Goal: Task Accomplishment & Management: Manage account settings

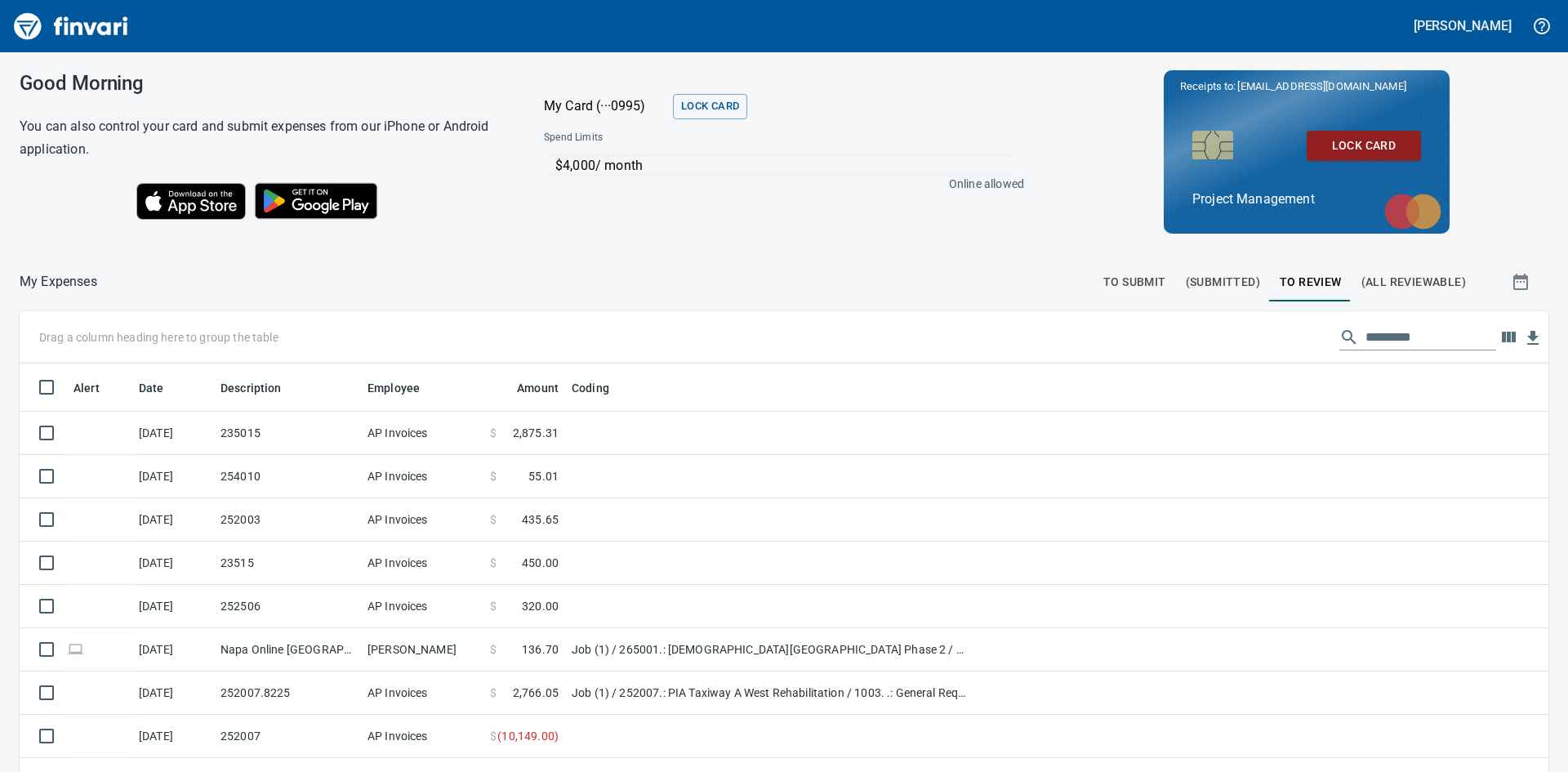
scroll to position [581, 1505]
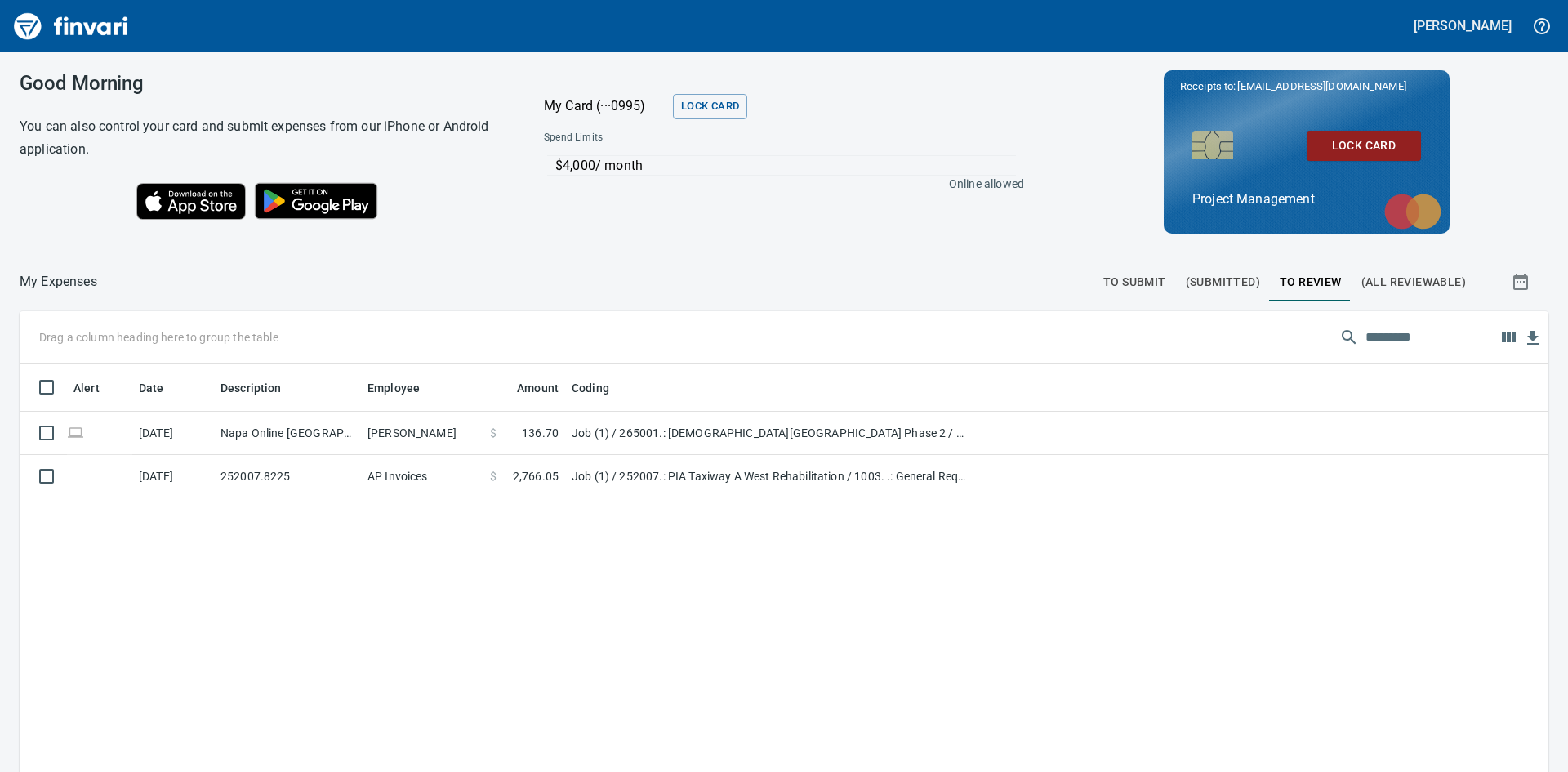
scroll to position [581, 1505]
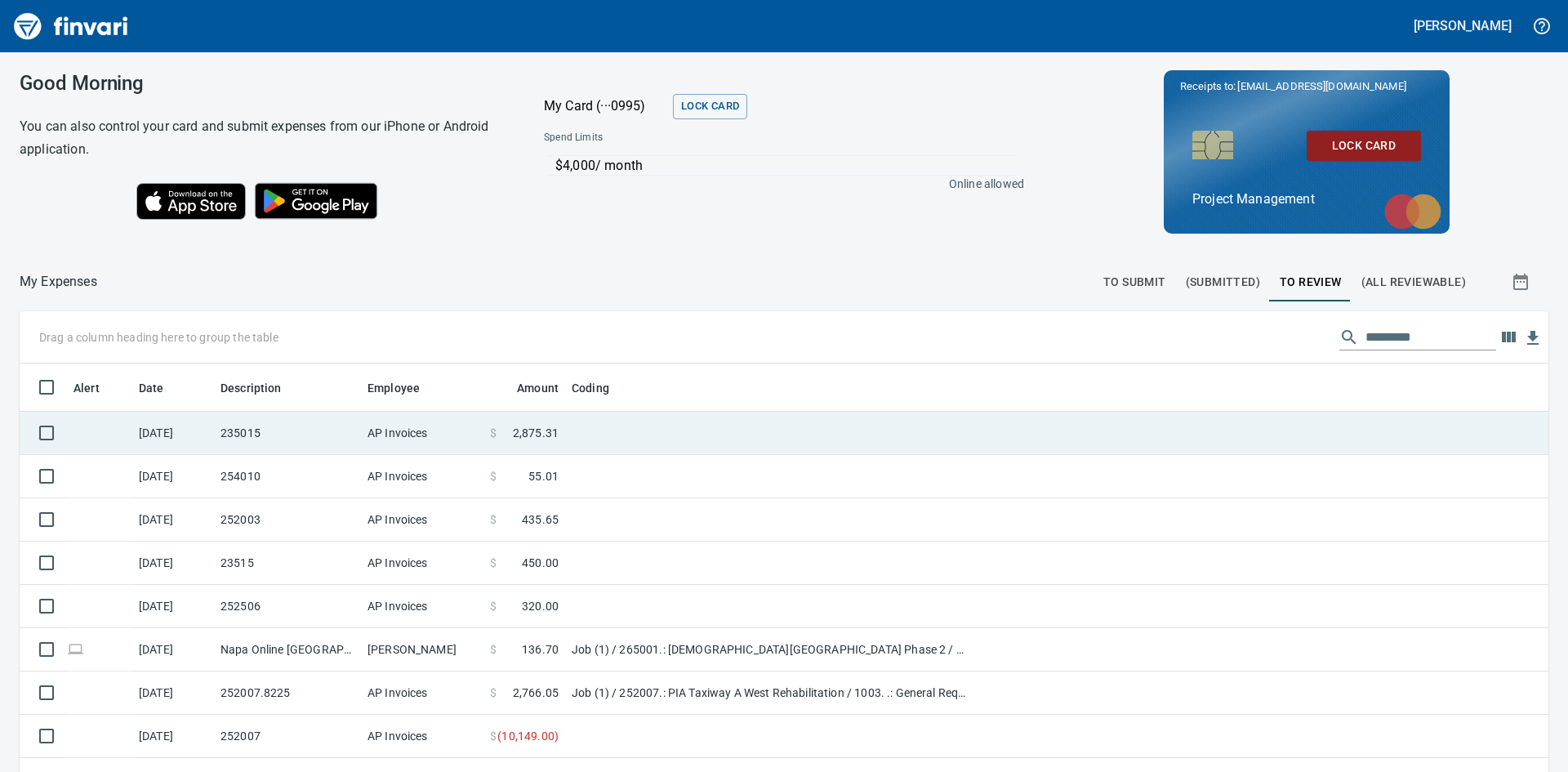
click at [244, 440] on td "235015" at bounding box center [287, 434] width 147 height 44
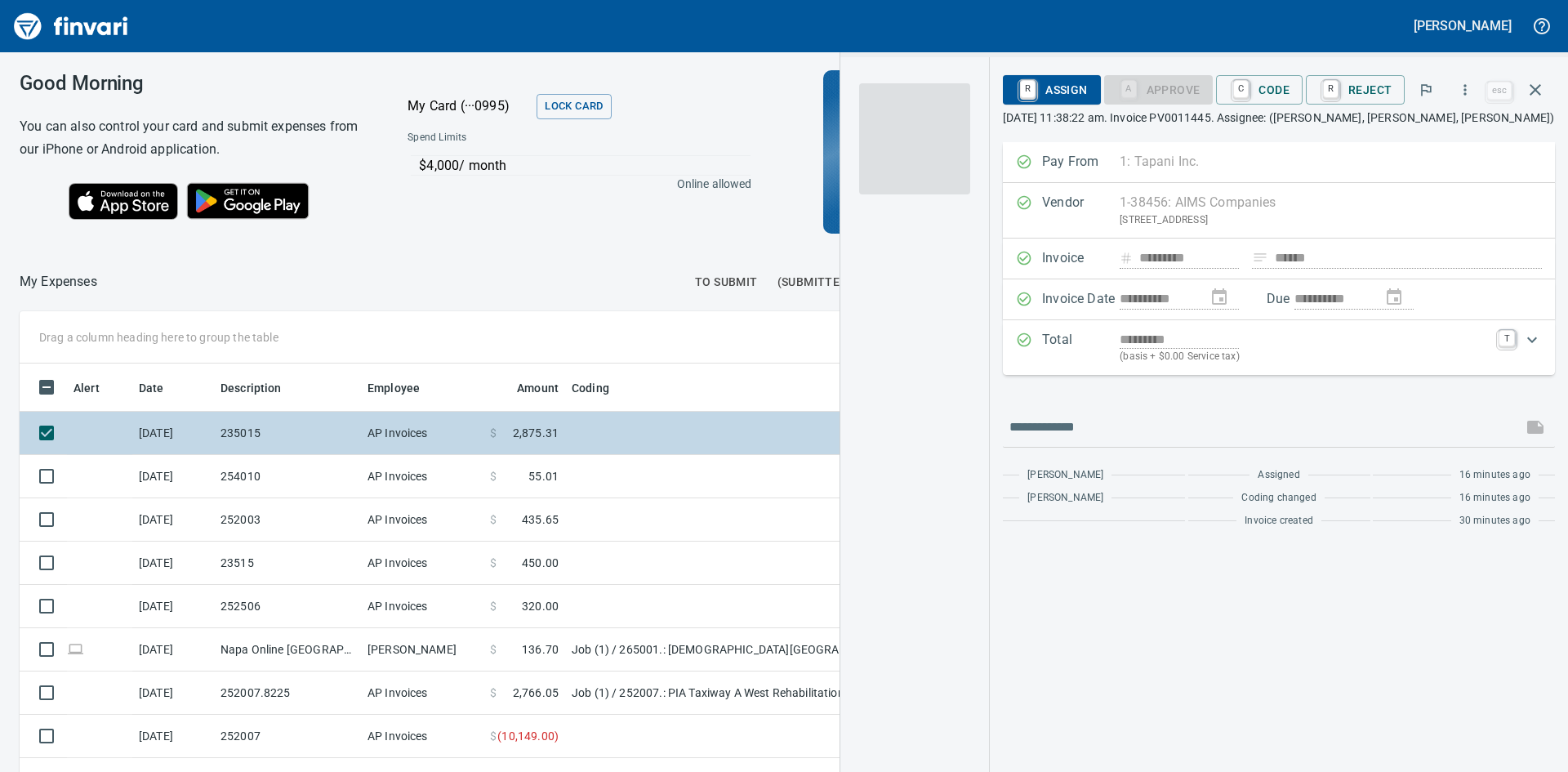
scroll to position [581, 1096]
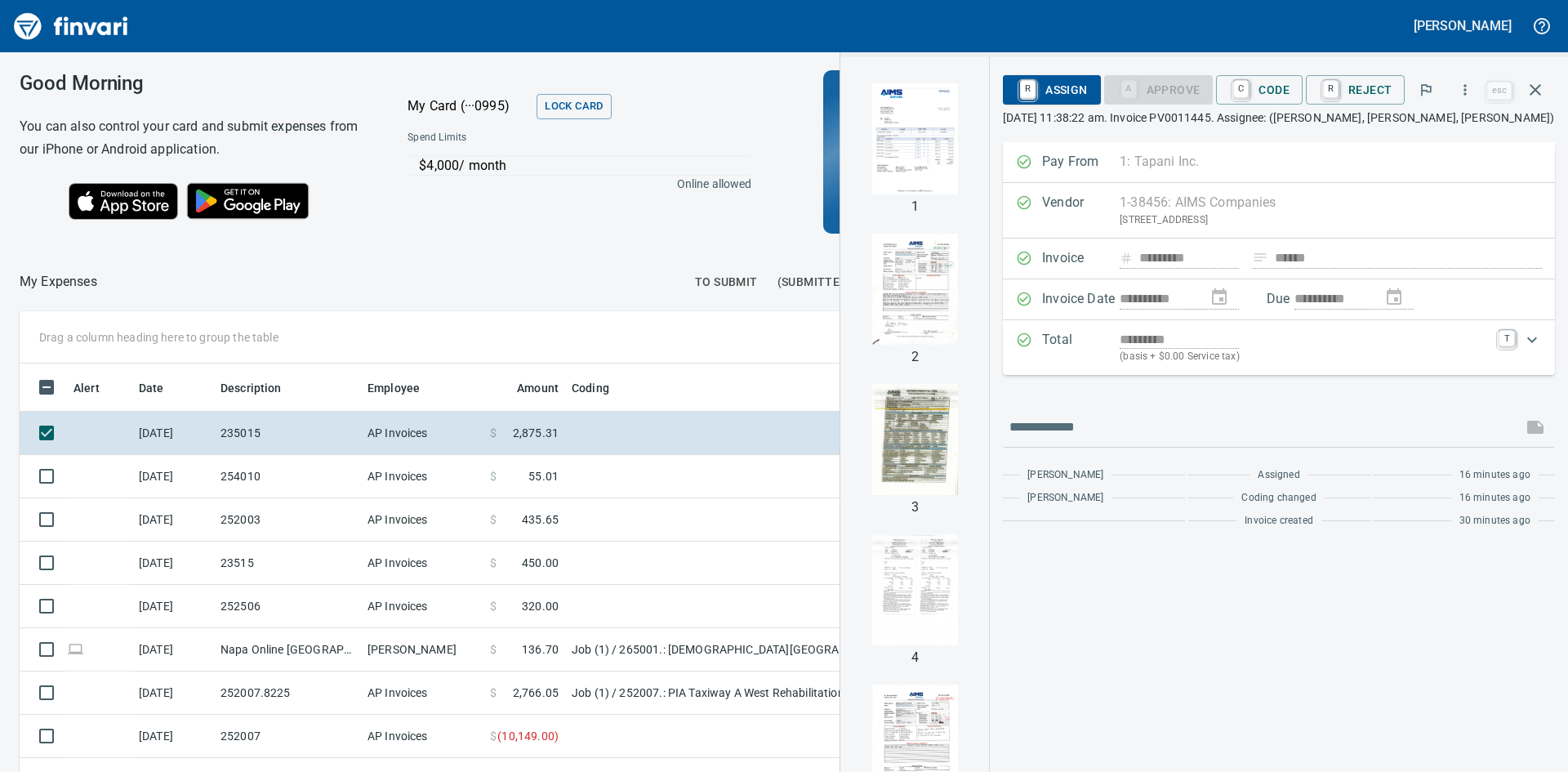
click at [921, 156] on img "button" at bounding box center [915, 139] width 111 height 111
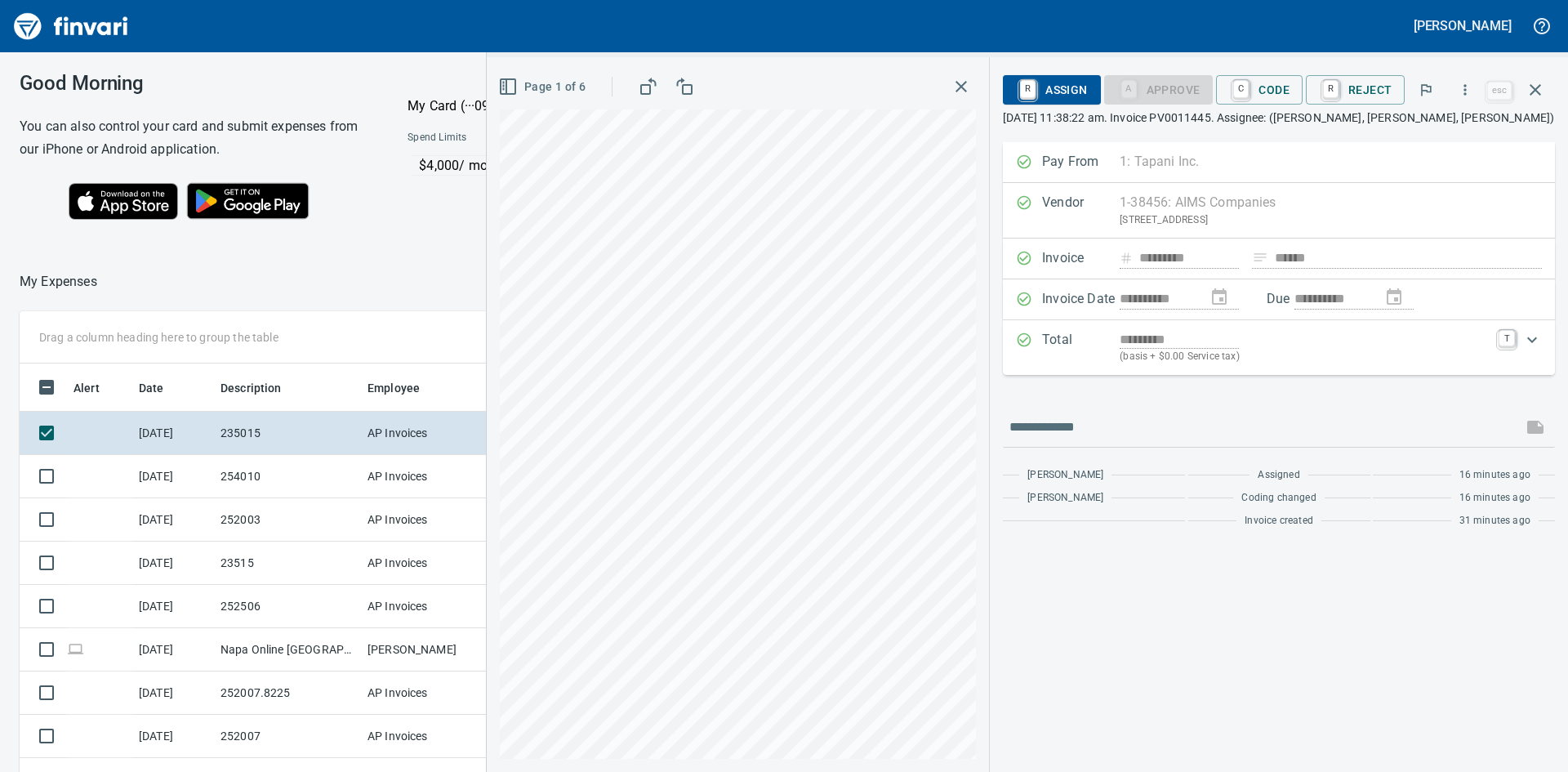
click at [976, 84] on button "button" at bounding box center [961, 86] width 29 height 29
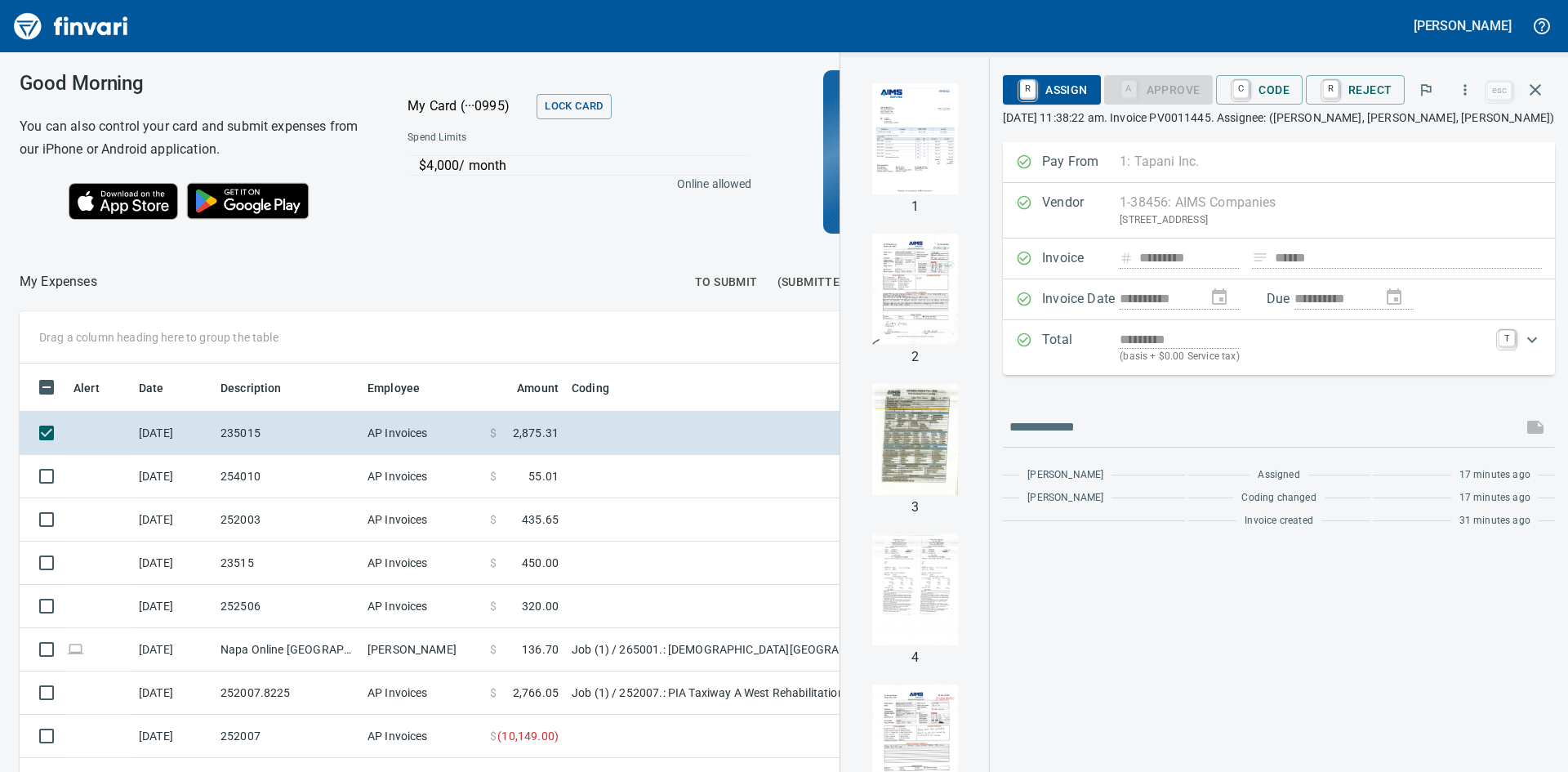
click at [889, 422] on img "button" at bounding box center [915, 439] width 111 height 111
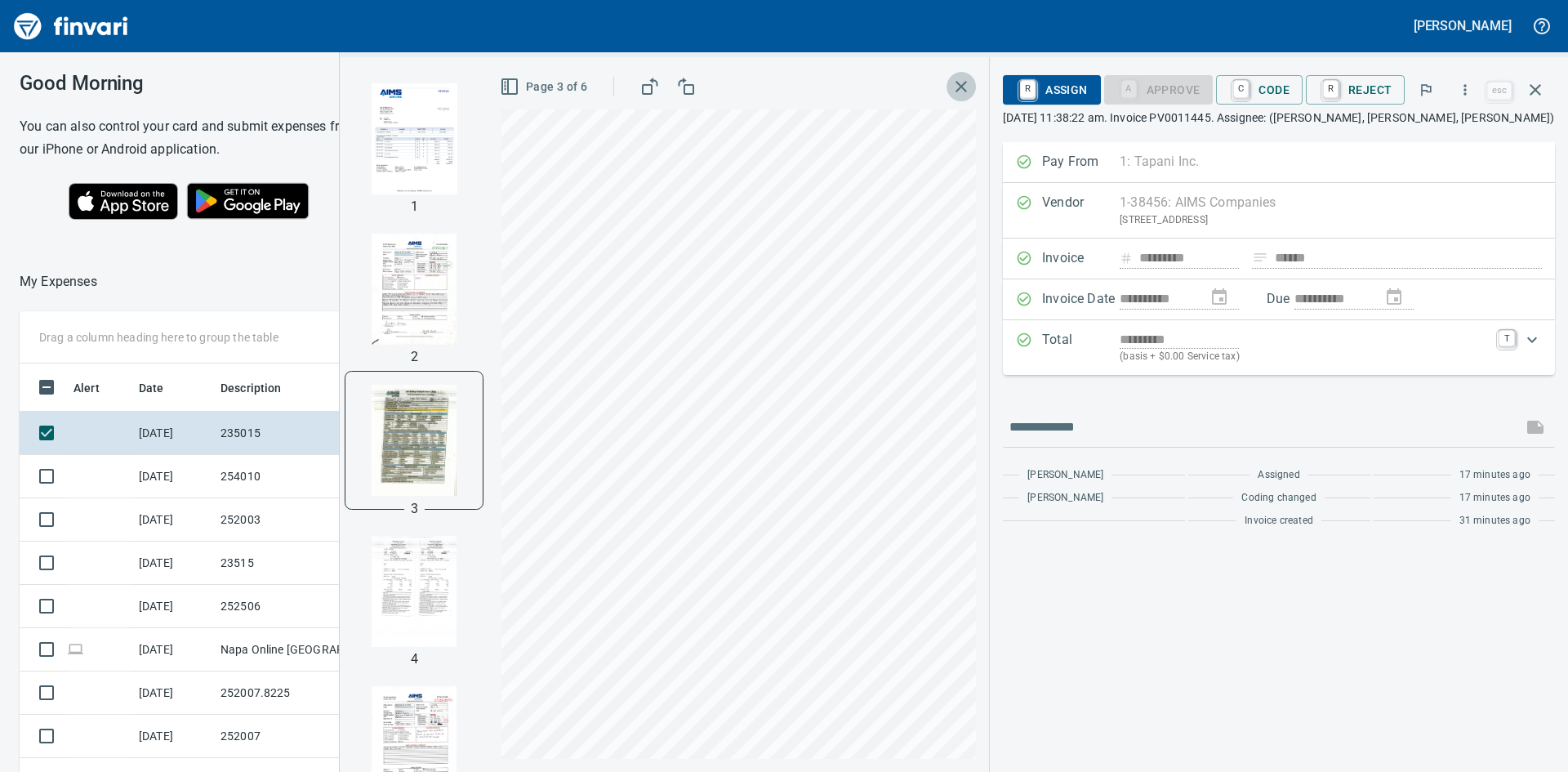
click at [962, 84] on icon "button" at bounding box center [961, 86] width 12 height 12
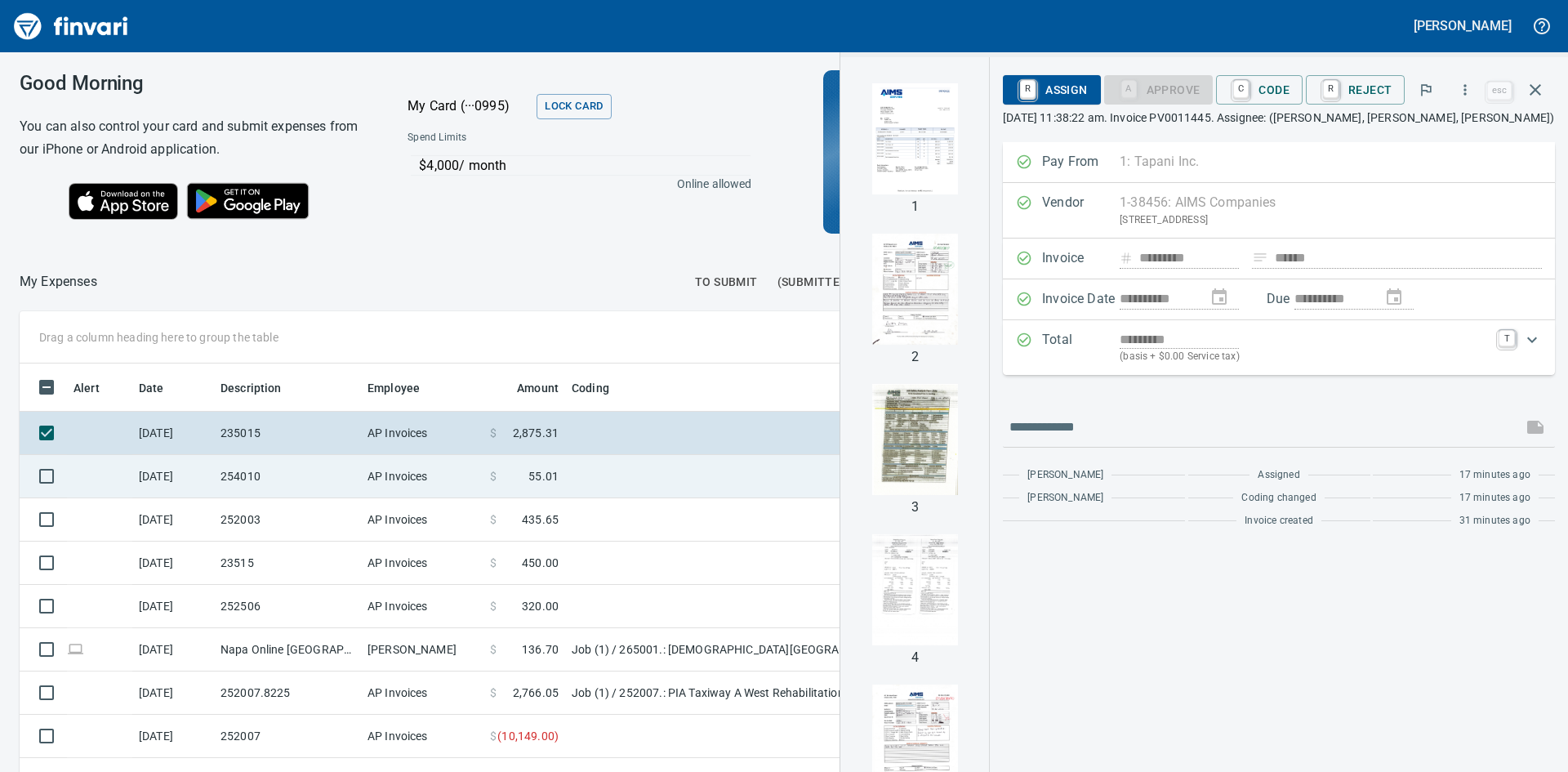
click at [308, 467] on td "254010" at bounding box center [287, 477] width 147 height 44
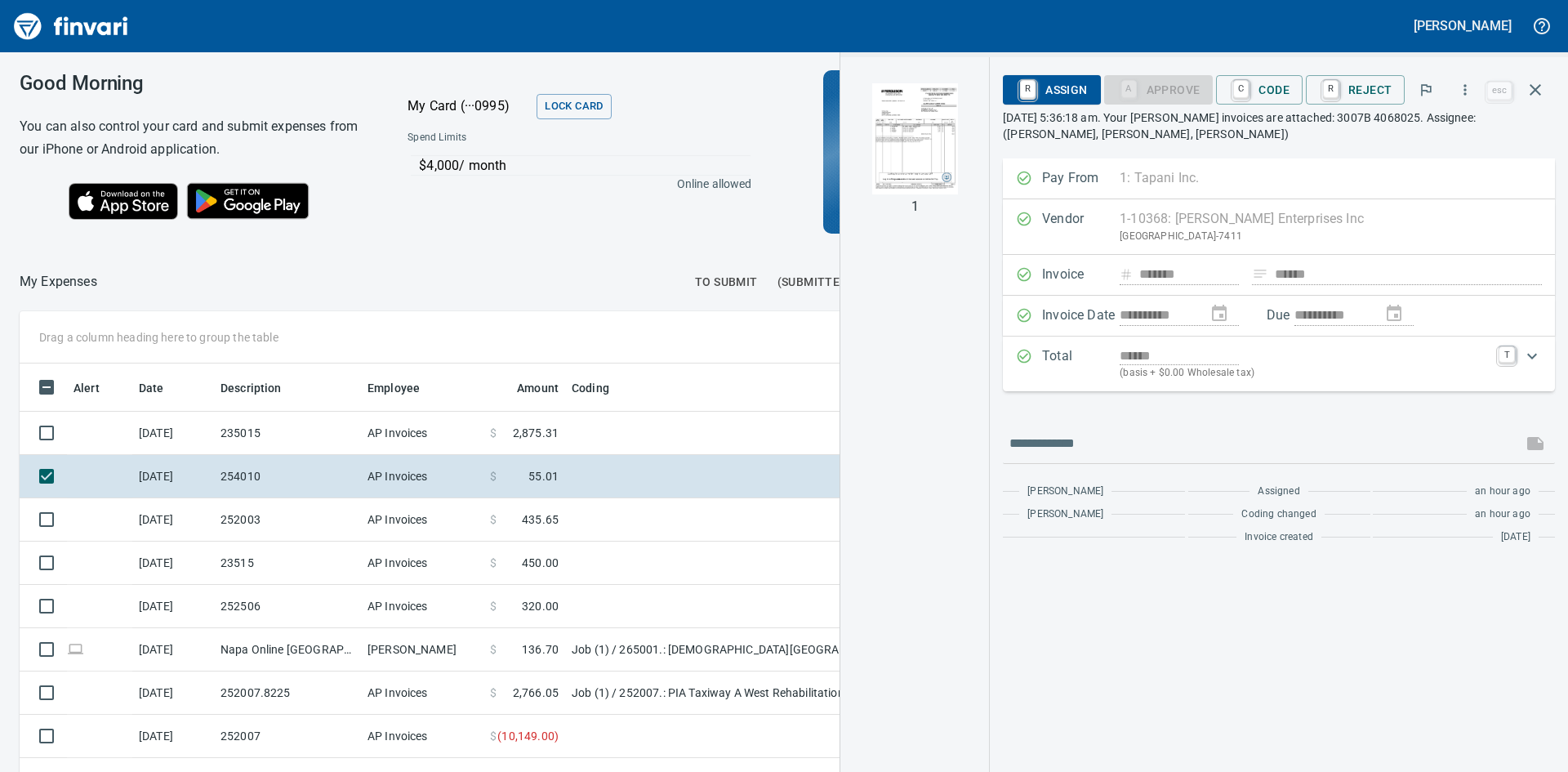
click at [935, 119] on img "button" at bounding box center [915, 139] width 111 height 111
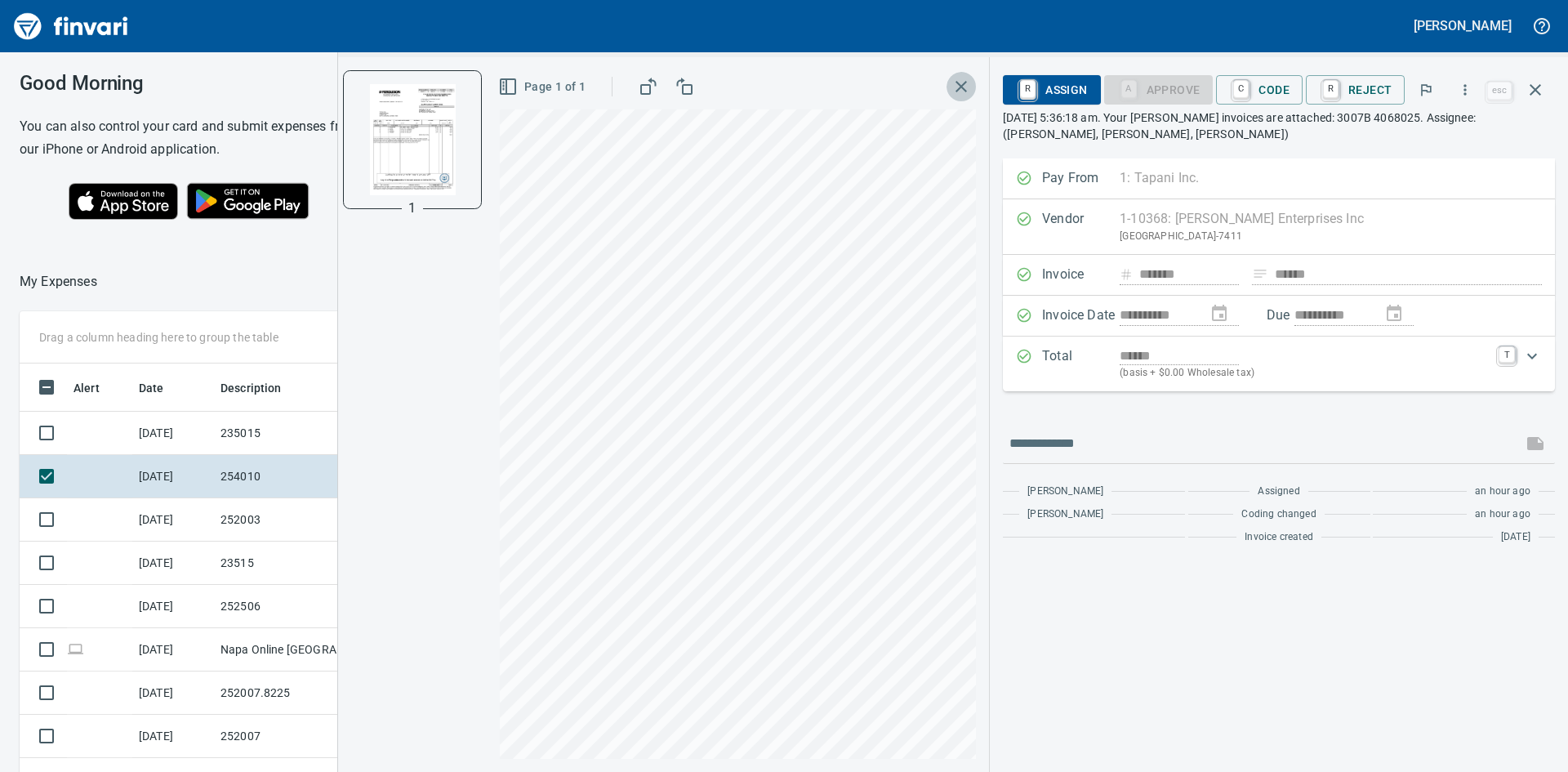
click at [958, 83] on icon "button" at bounding box center [961, 87] width 20 height 20
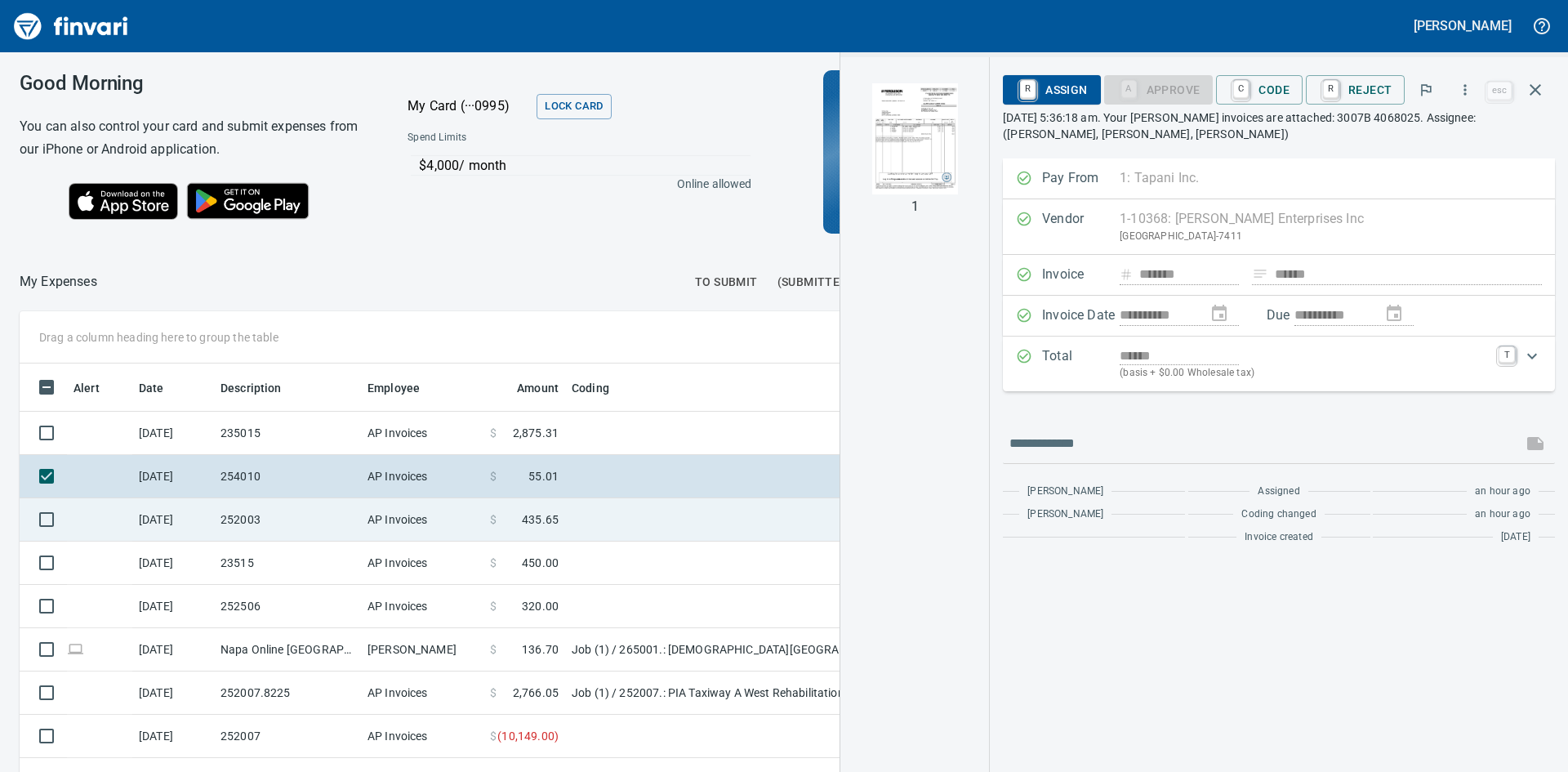
click at [277, 509] on td "252003" at bounding box center [287, 520] width 147 height 44
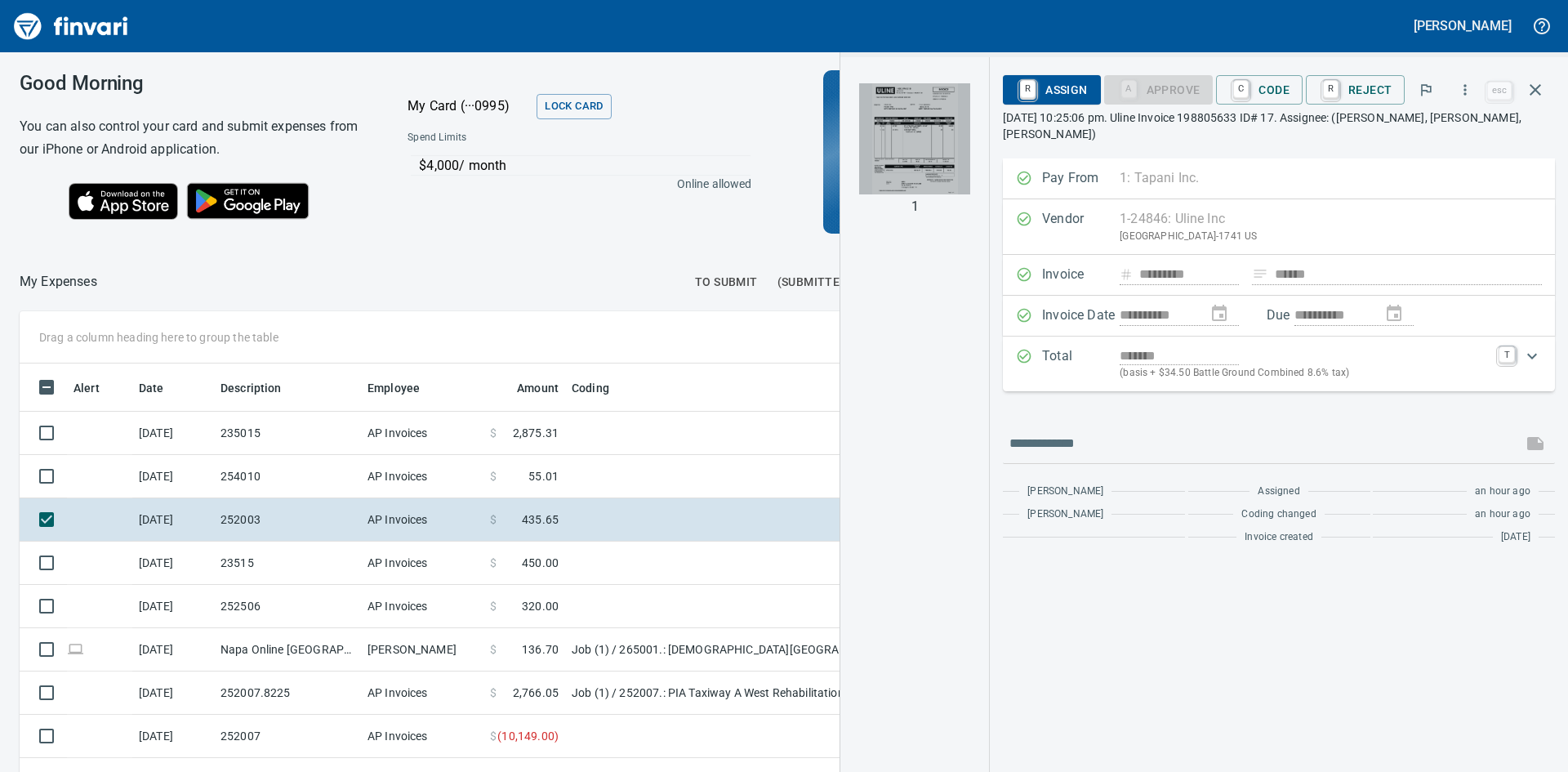
click at [910, 103] on img "button" at bounding box center [915, 139] width 111 height 111
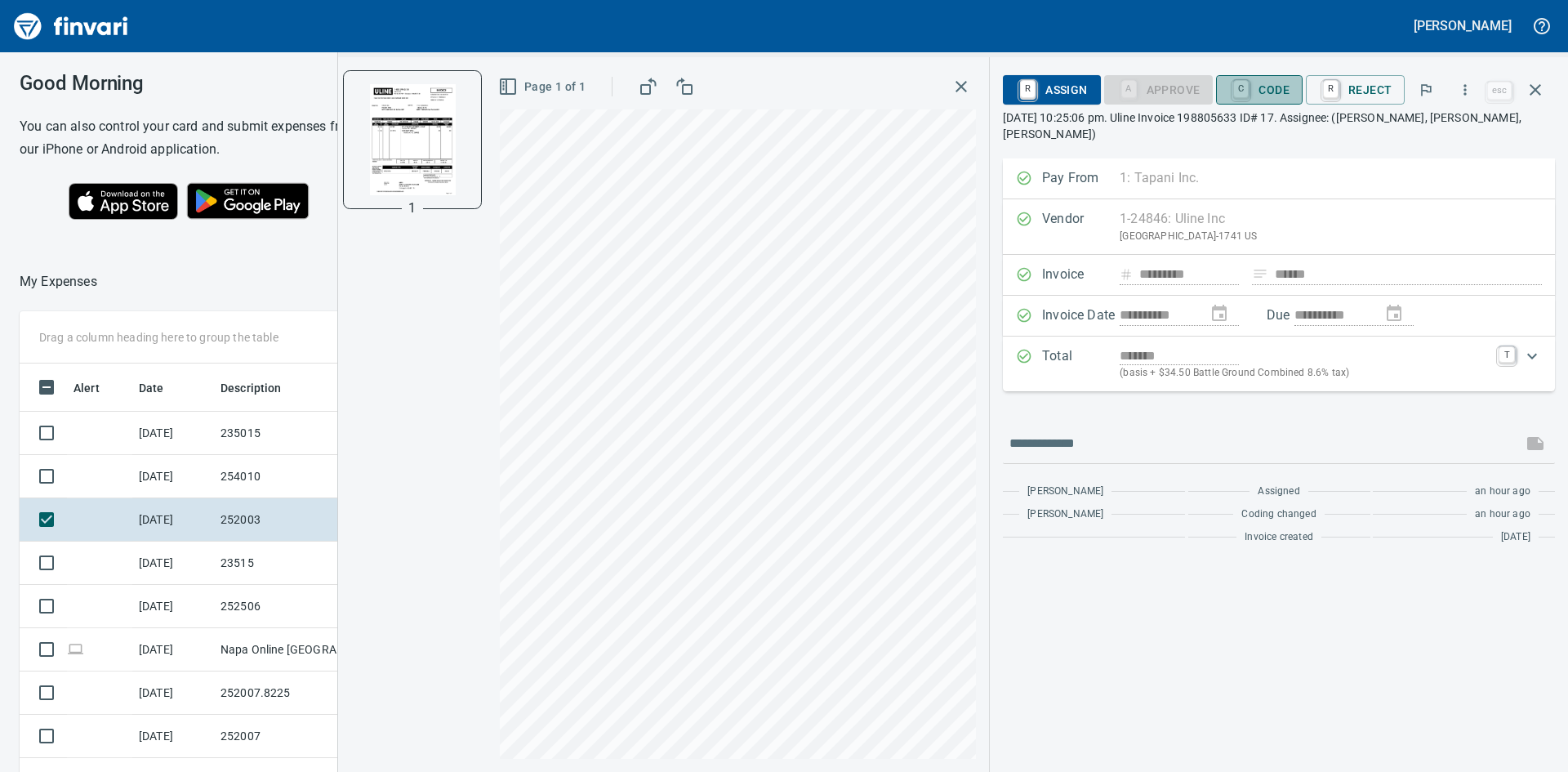
click at [1270, 90] on span "C Code" at bounding box center [1260, 90] width 61 height 28
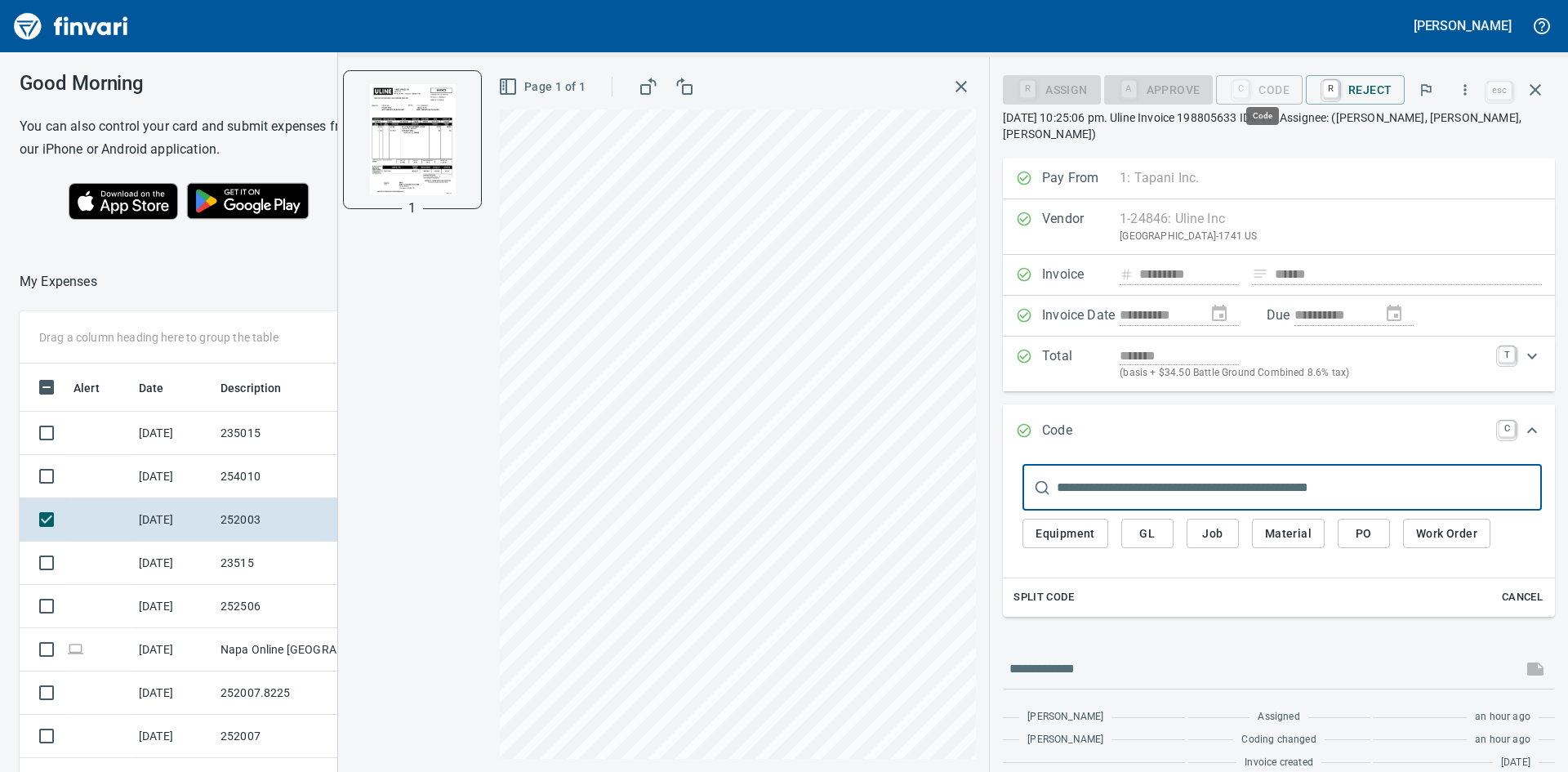
scroll to position [581, 1096]
click at [1210, 525] on span "Job" at bounding box center [1213, 533] width 26 height 21
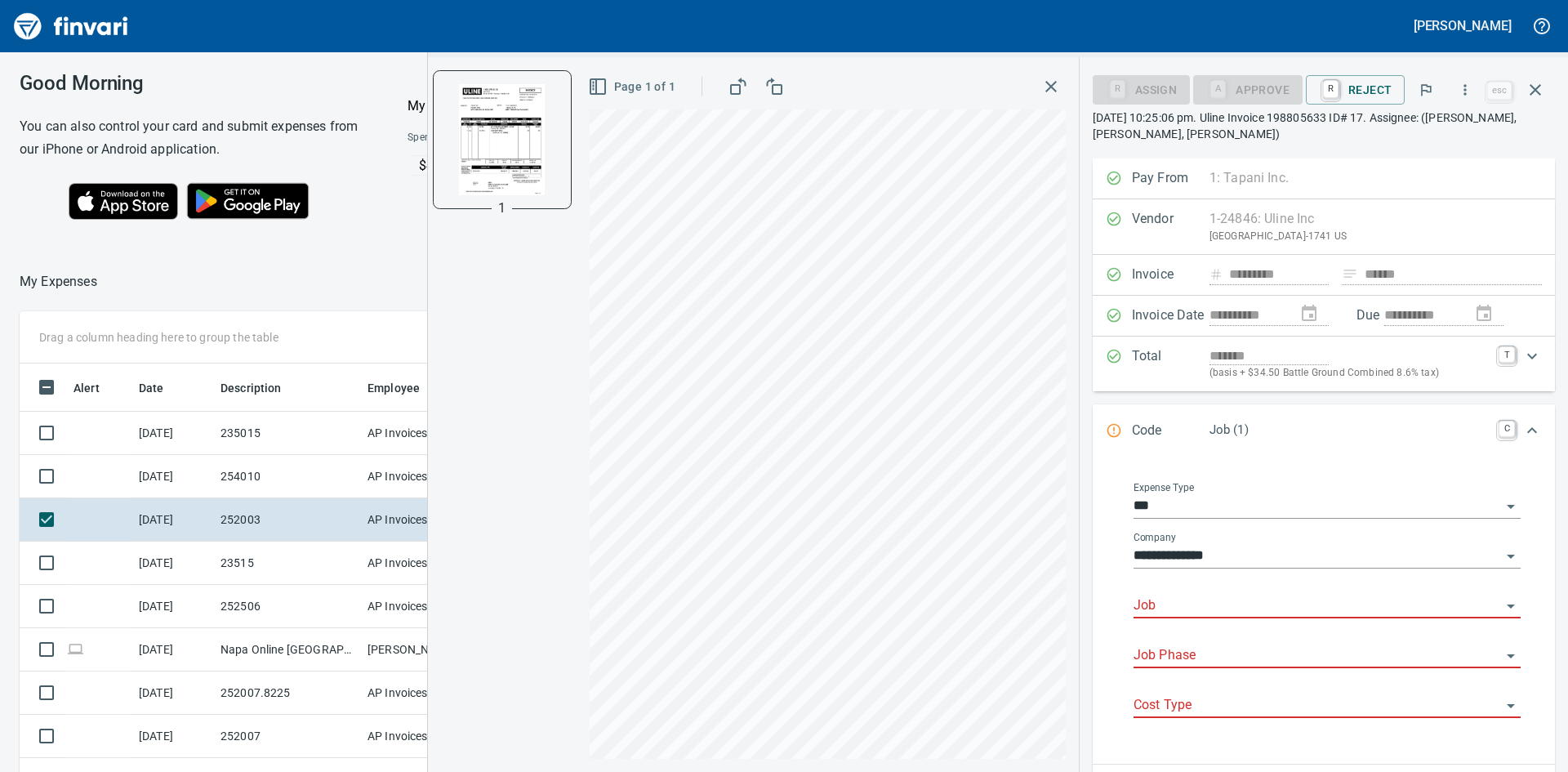
click at [1232, 616] on input "Job" at bounding box center [1317, 606] width 367 height 23
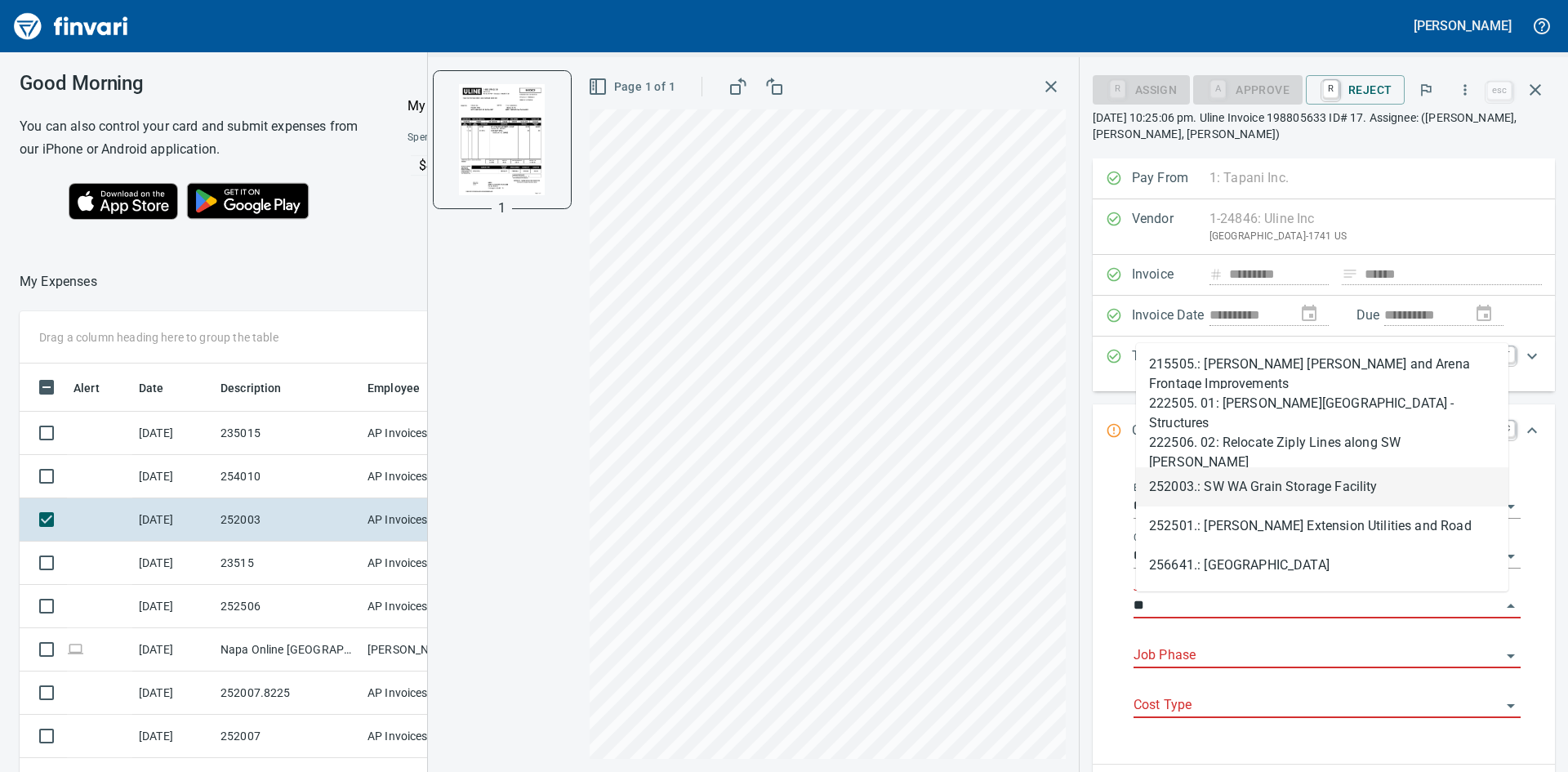
click at [1243, 494] on li "252003.: SW WA Grain Storage Facility" at bounding box center [1322, 486] width 373 height 39
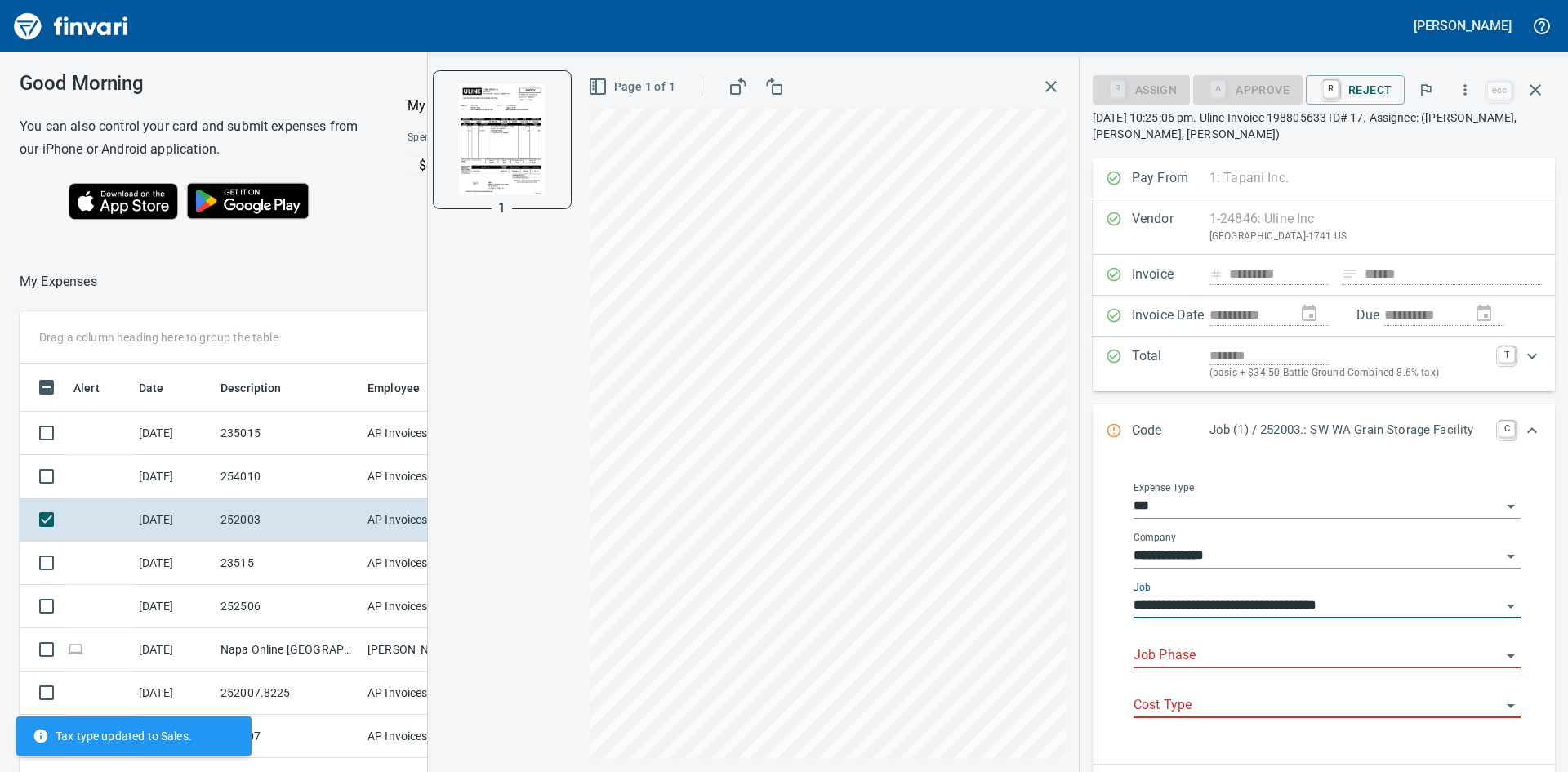
type input "**********"
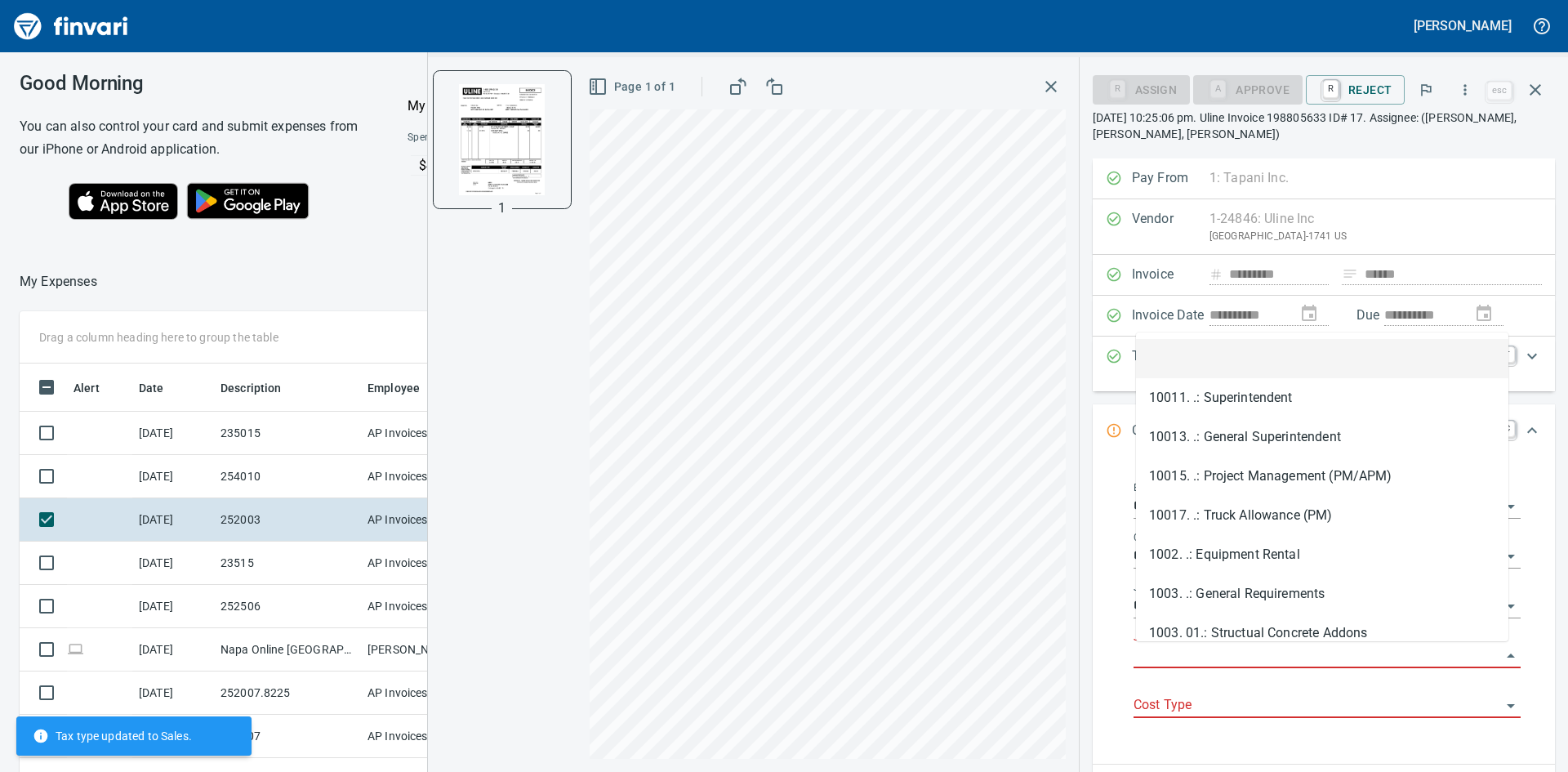
click at [1198, 649] on input "Job Phase" at bounding box center [1317, 656] width 367 height 23
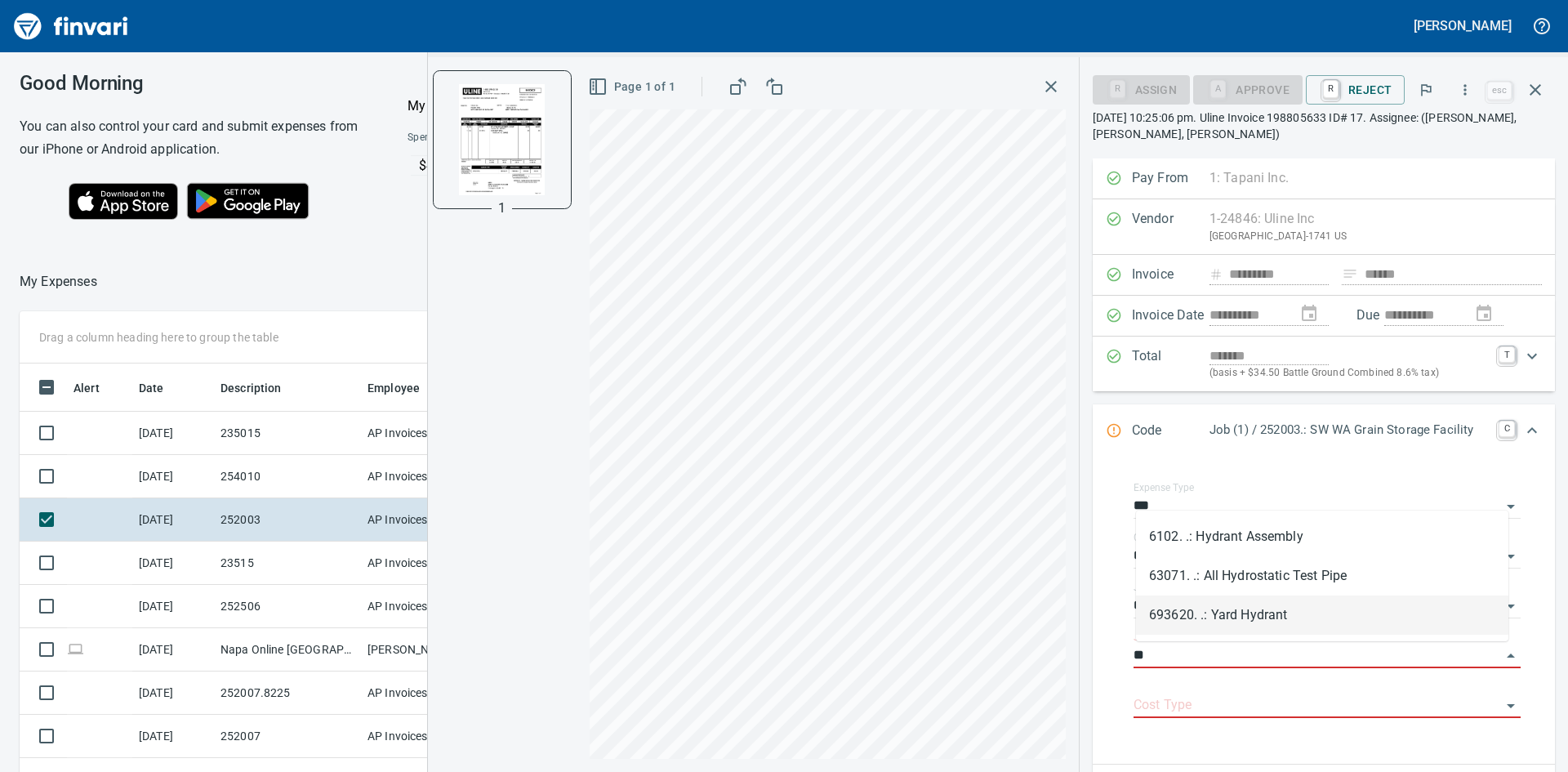
click at [1275, 610] on li "693620. .: Yard Hydrant" at bounding box center [1322, 615] width 373 height 39
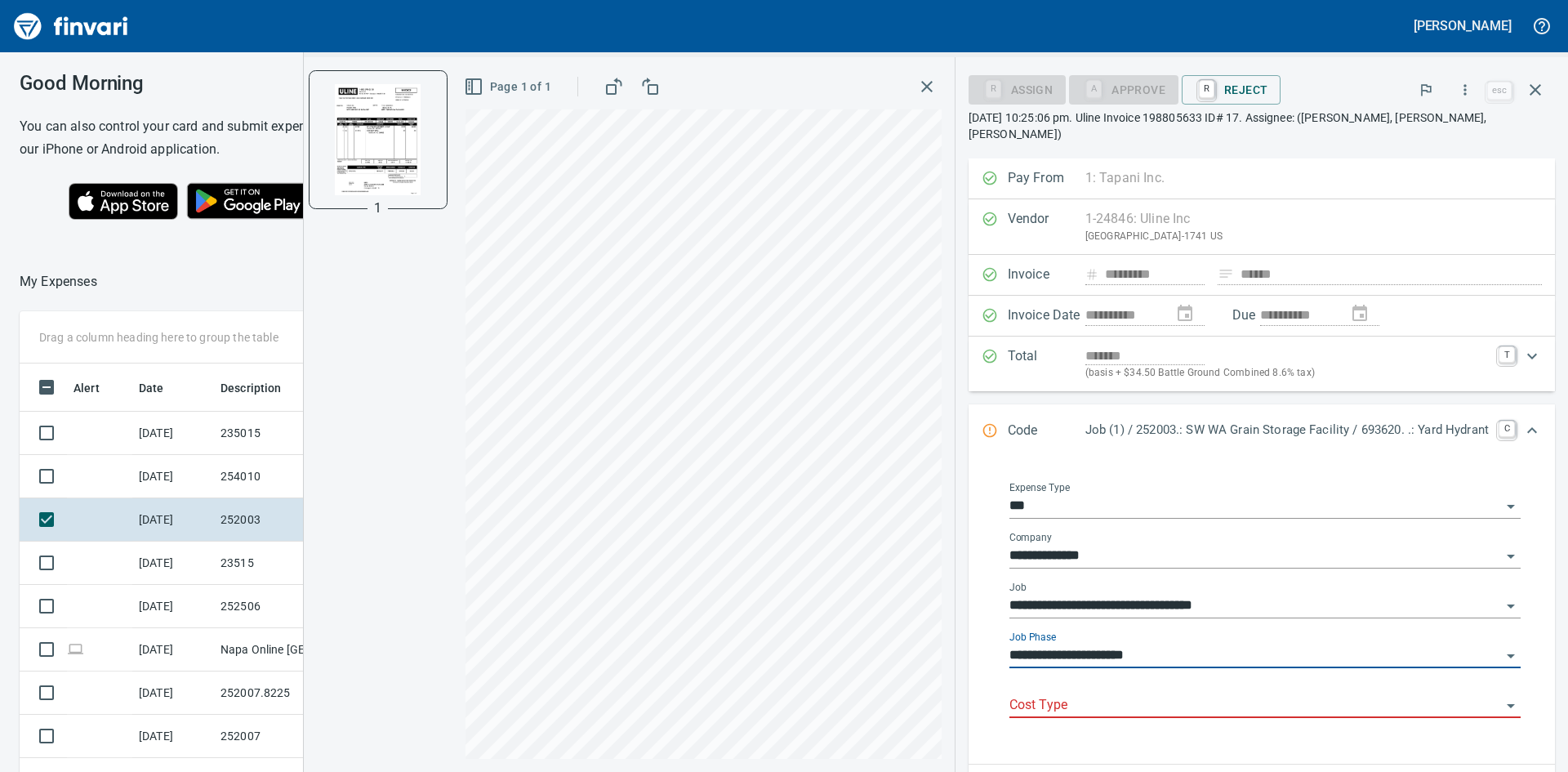
type input "**********"
click at [1140, 695] on input "Cost Type" at bounding box center [1255, 706] width 492 height 23
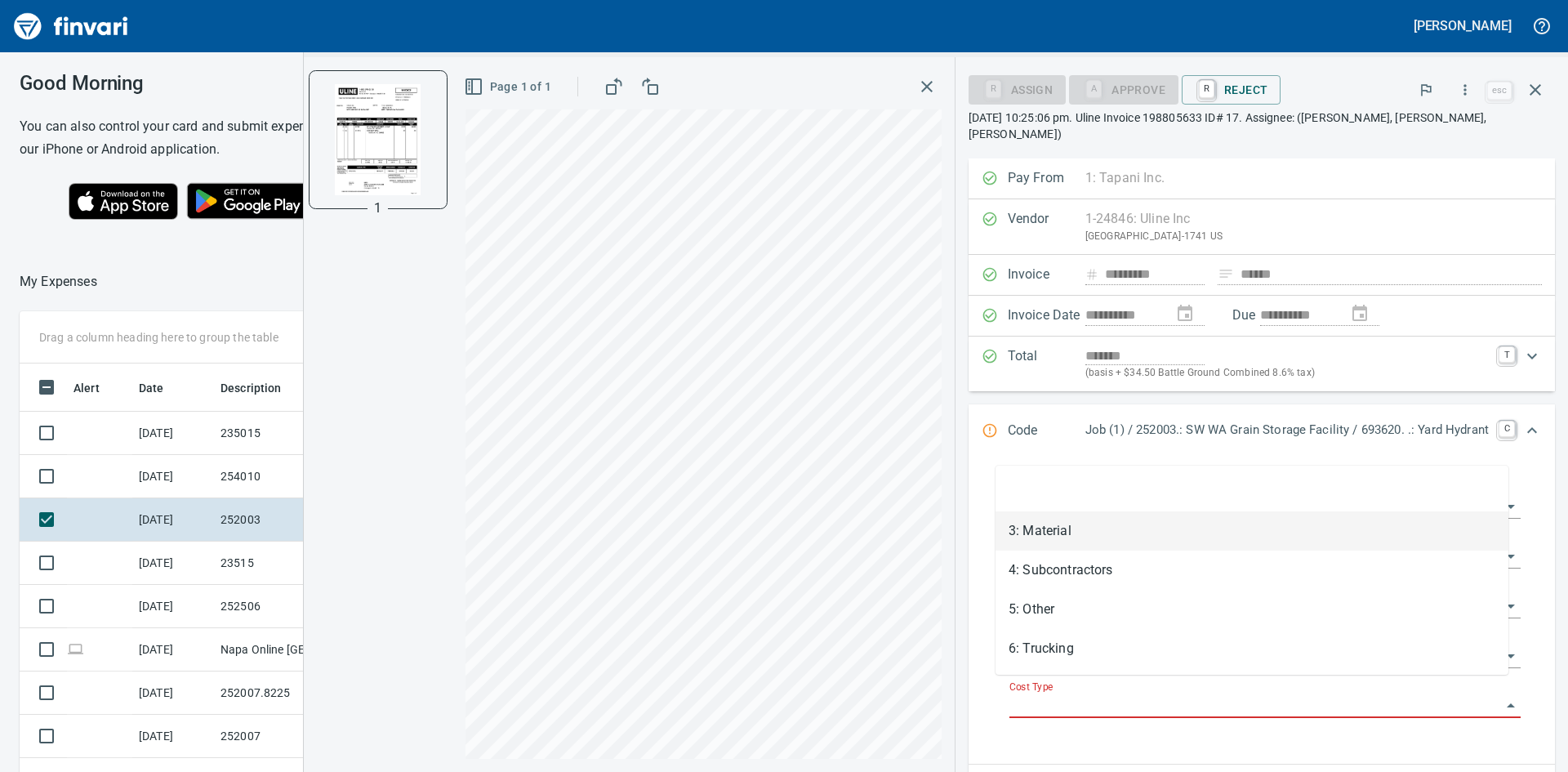
click at [1068, 533] on li "3: Material" at bounding box center [1252, 531] width 513 height 39
type input "**********"
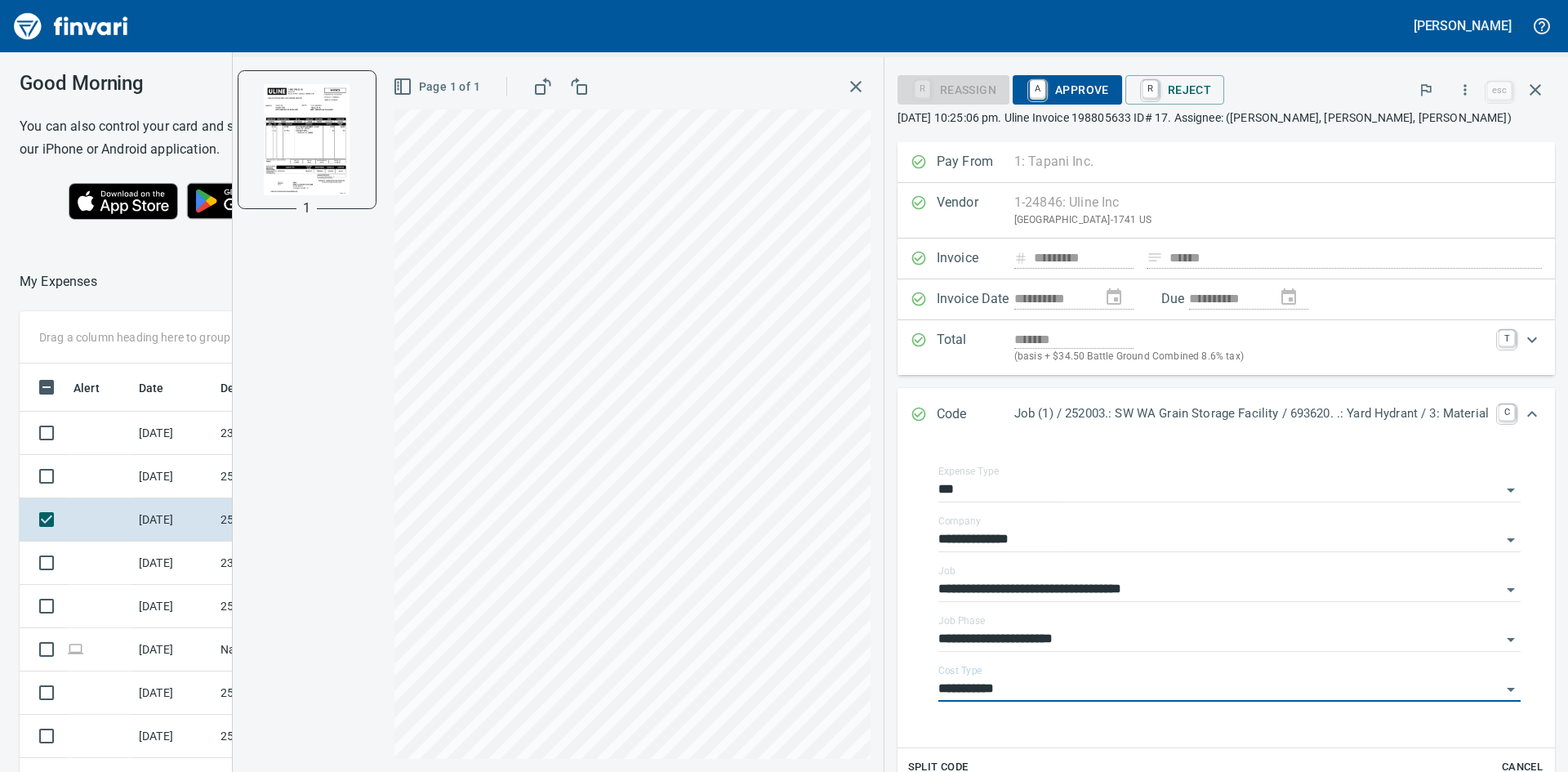
click at [1099, 90] on span "A Approve" at bounding box center [1067, 90] width 83 height 28
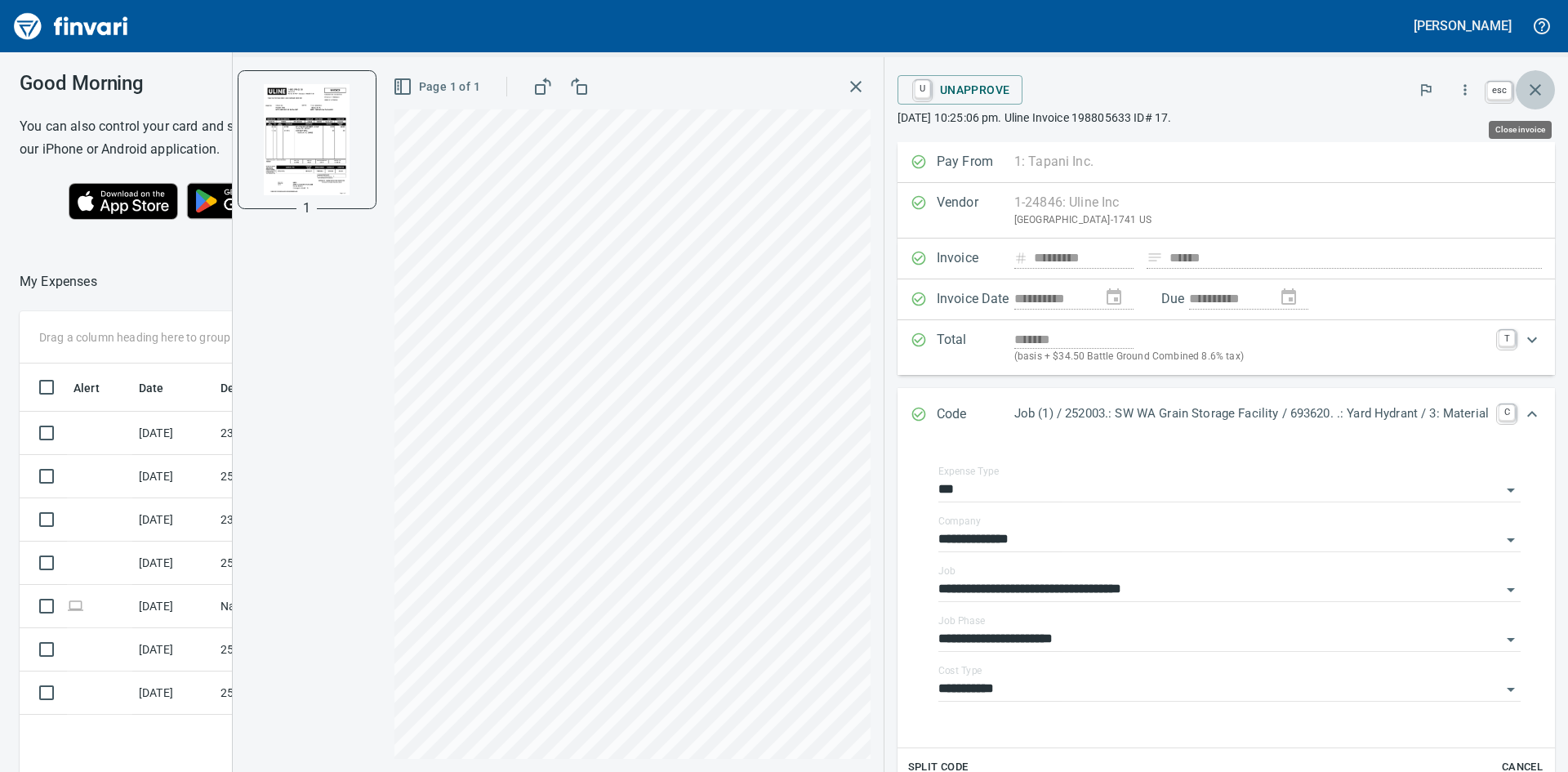
click at [1534, 88] on icon "button" at bounding box center [1535, 90] width 12 height 12
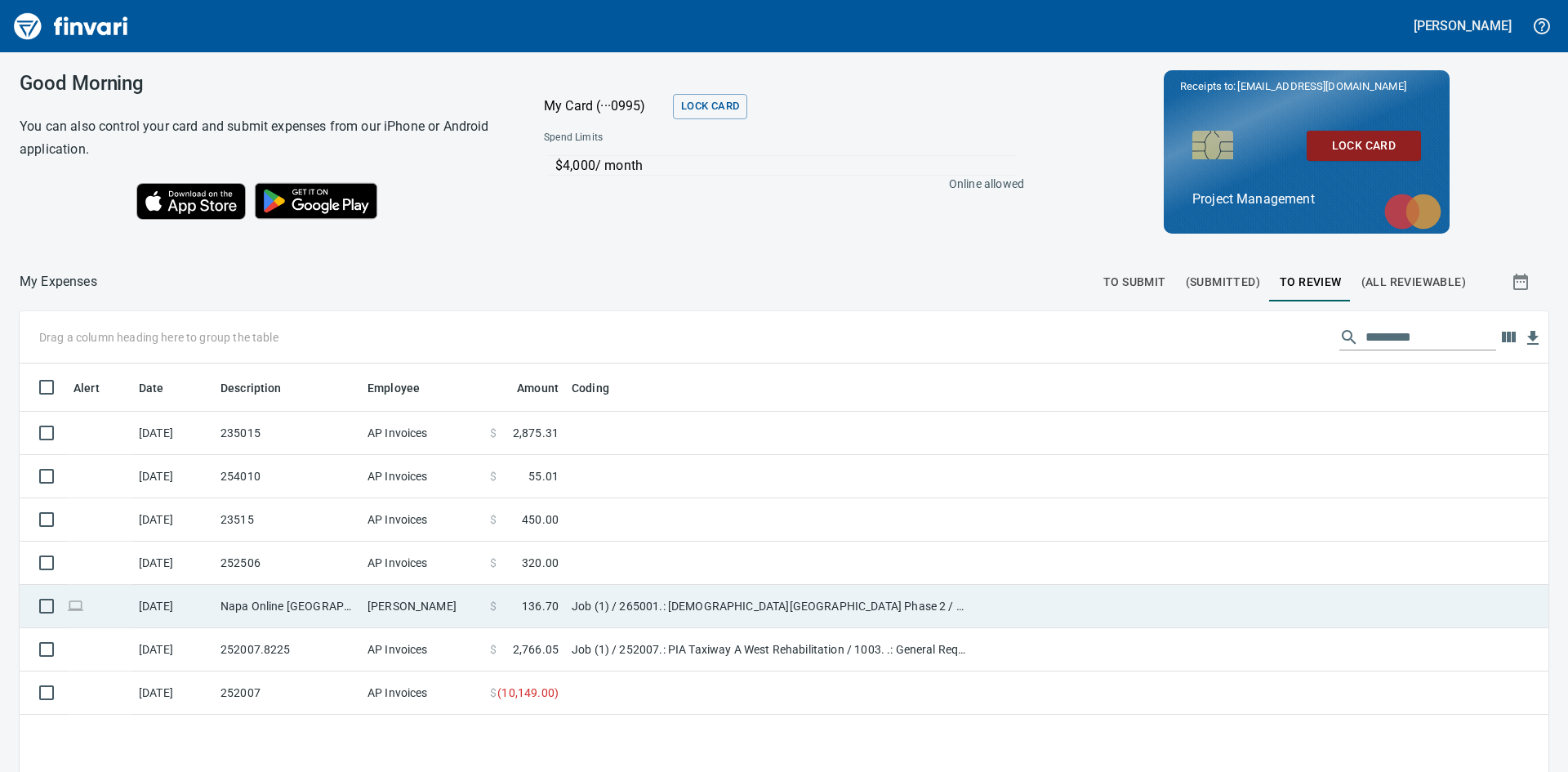
scroll to position [82, 0]
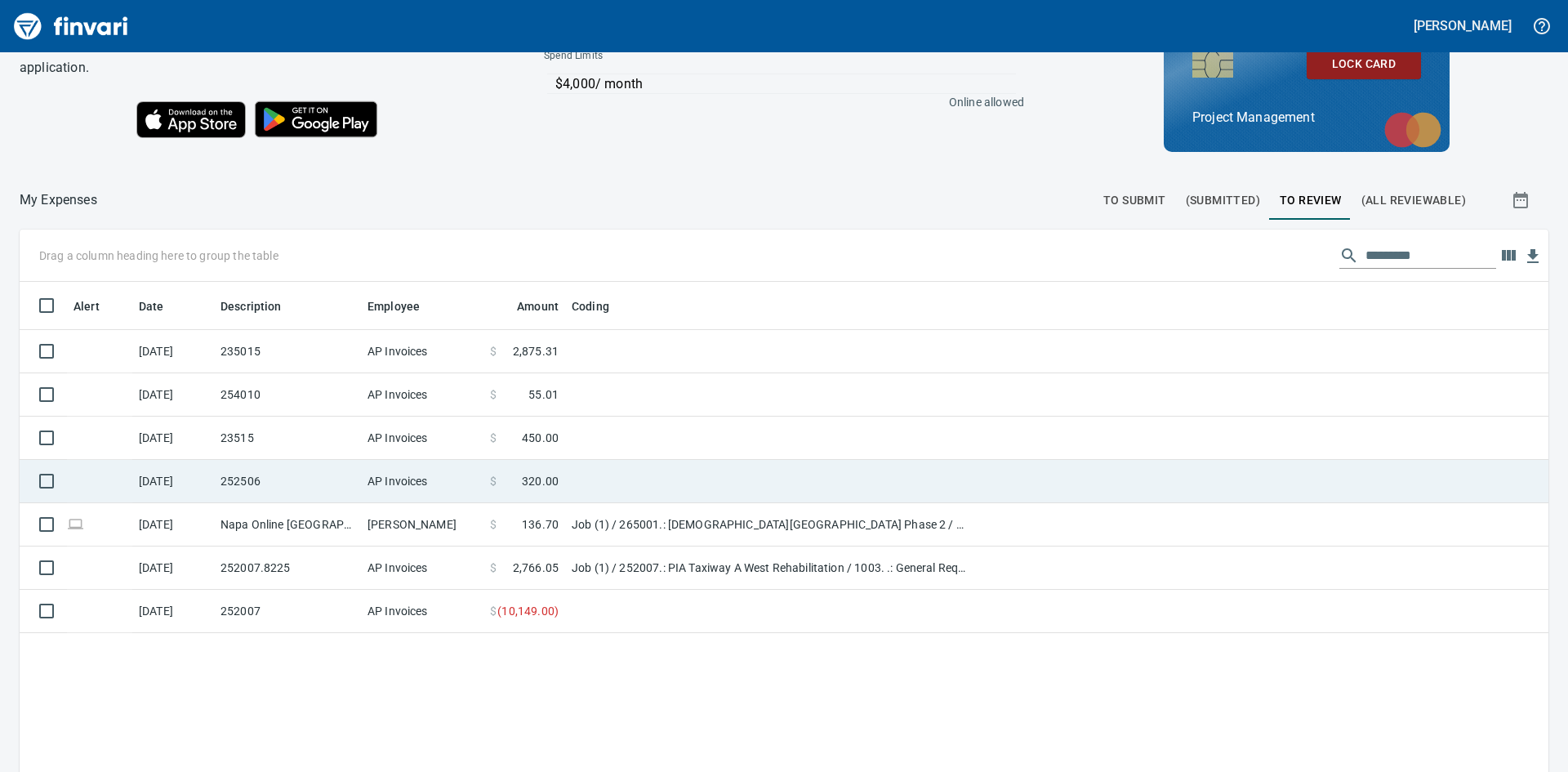
click at [258, 485] on td "252506" at bounding box center [287, 482] width 147 height 44
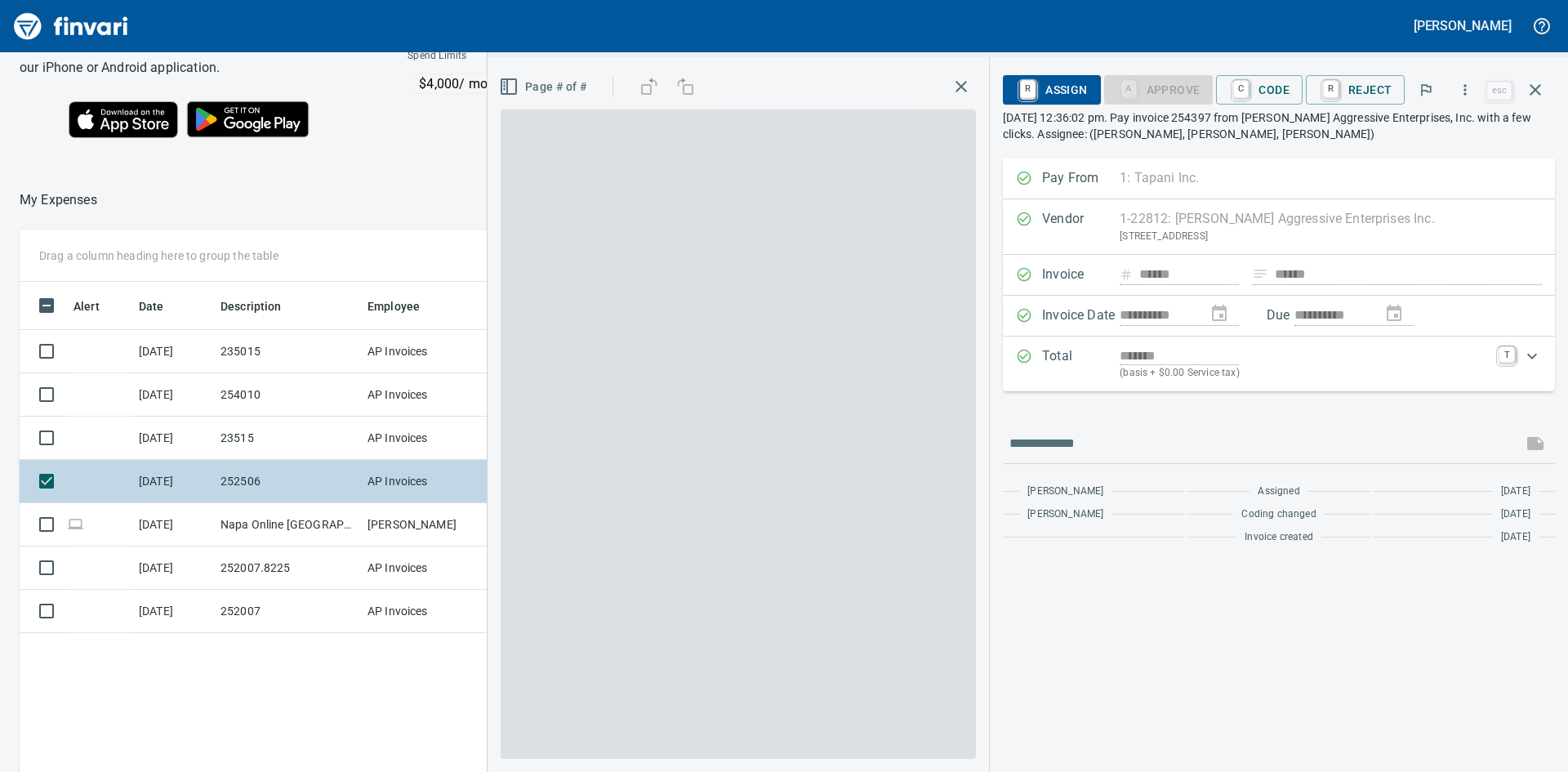
scroll to position [581, 1096]
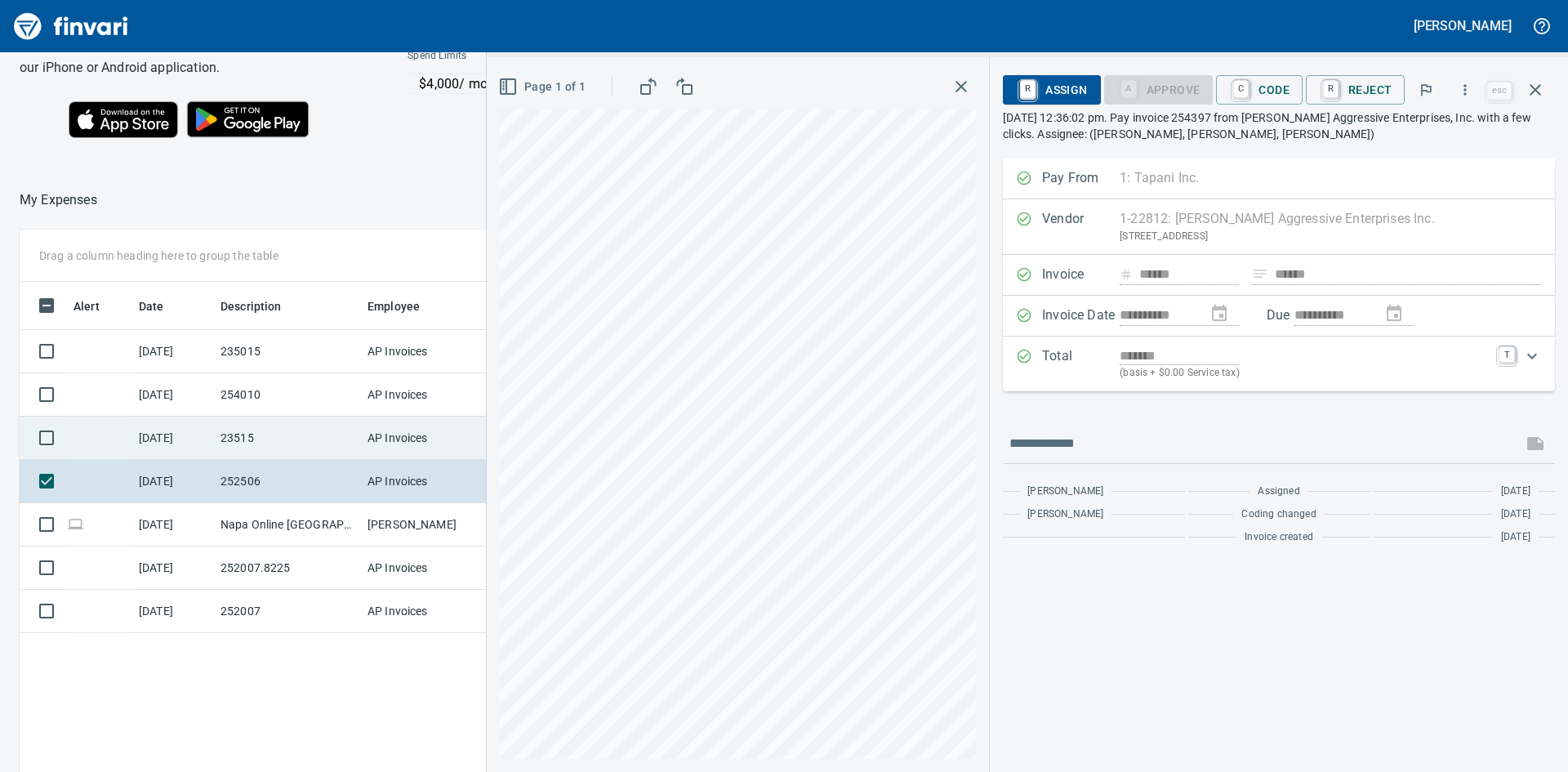
click at [248, 439] on td "23515" at bounding box center [287, 438] width 147 height 44
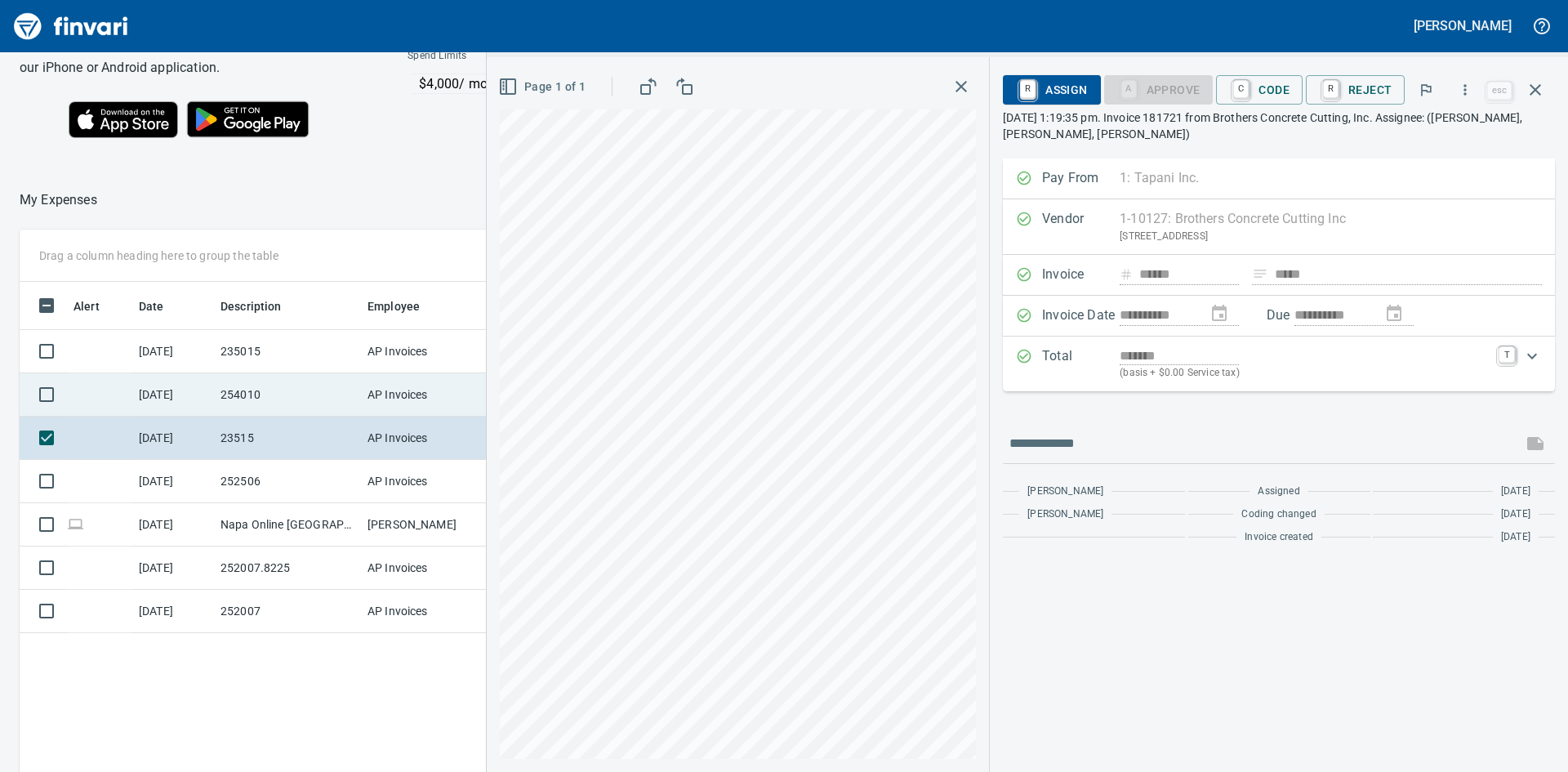
click at [249, 395] on td "254010" at bounding box center [287, 396] width 147 height 44
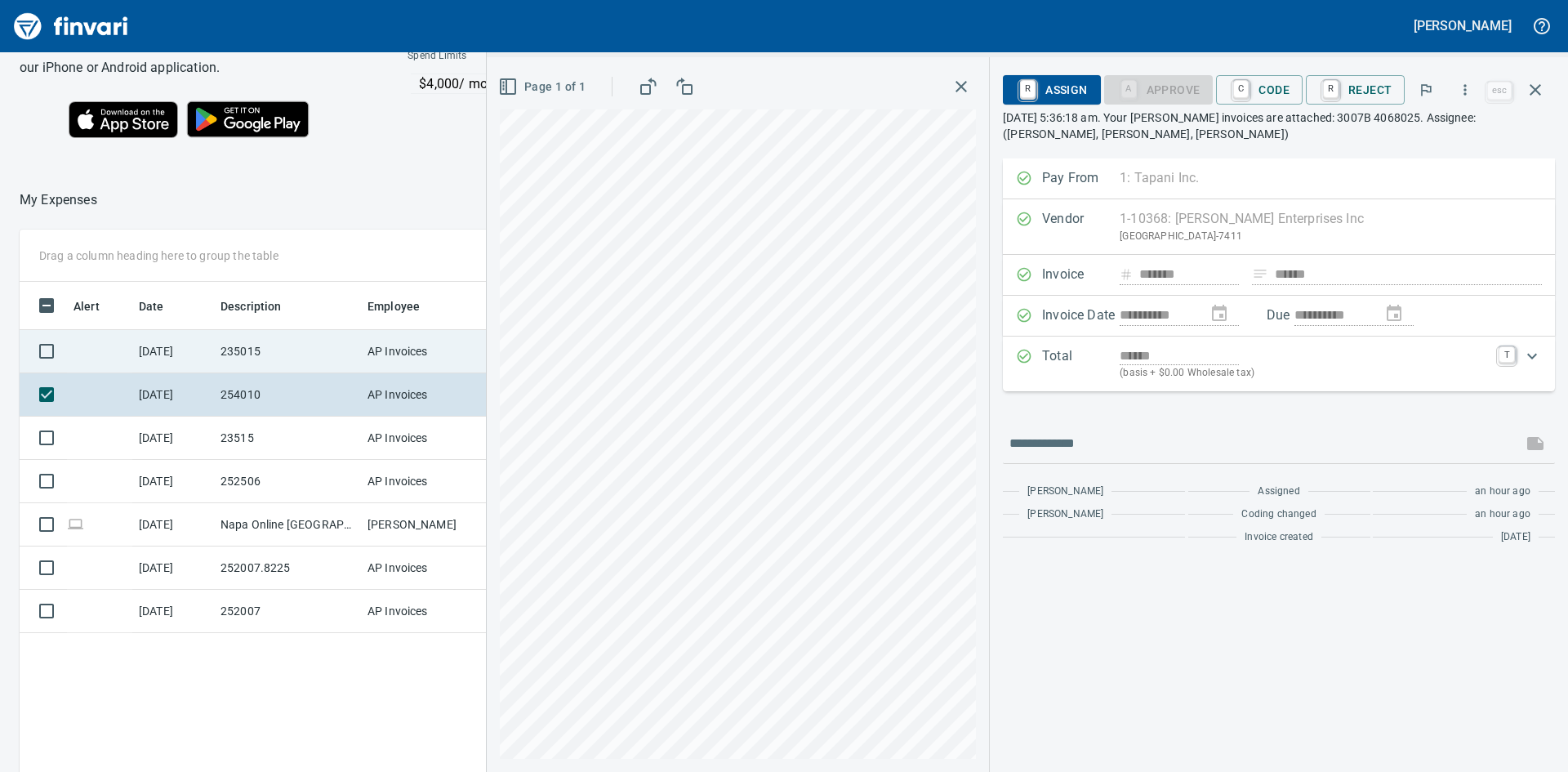
click at [258, 347] on td "235015" at bounding box center [287, 352] width 147 height 44
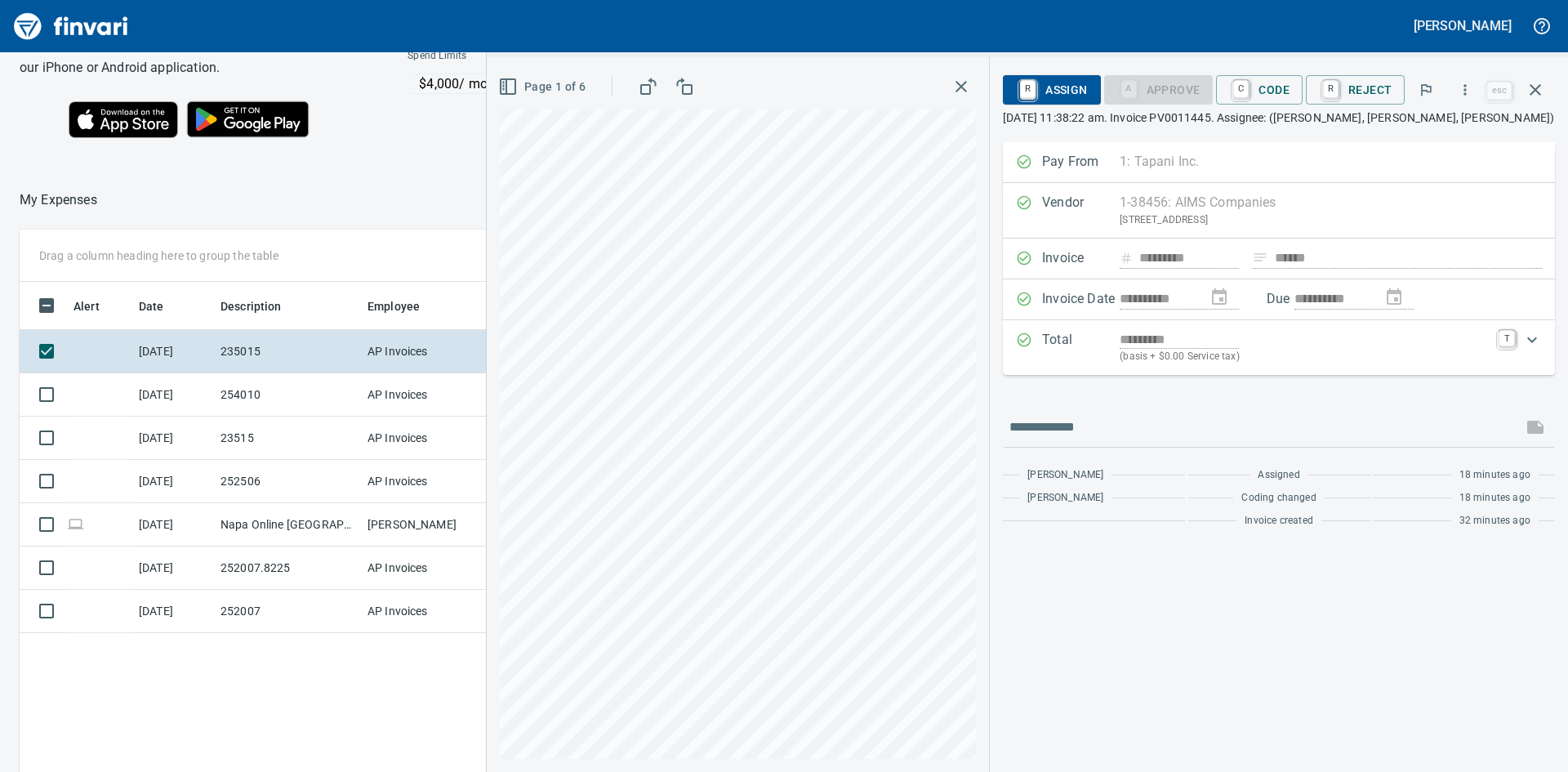
scroll to position [581, 1096]
click at [963, 85] on icon "button" at bounding box center [961, 86] width 12 height 12
